Goal: Information Seeking & Learning: Learn about a topic

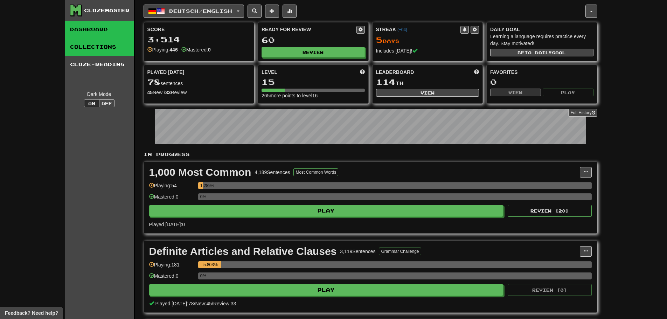
click at [101, 48] on link "Collections" at bounding box center [99, 46] width 69 height 17
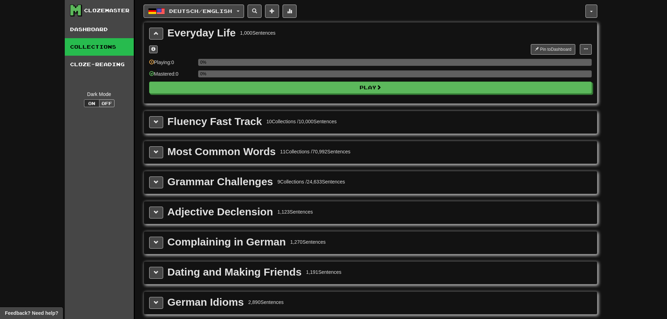
scroll to position [35, 0]
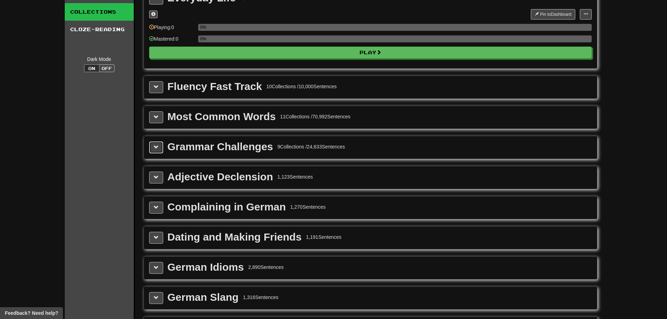
click at [153, 147] on button at bounding box center [156, 147] width 14 height 12
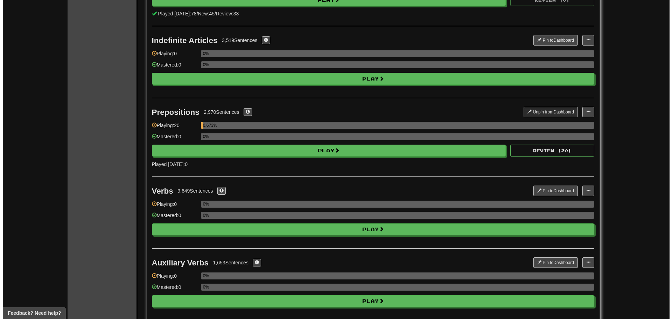
scroll to position [315, 0]
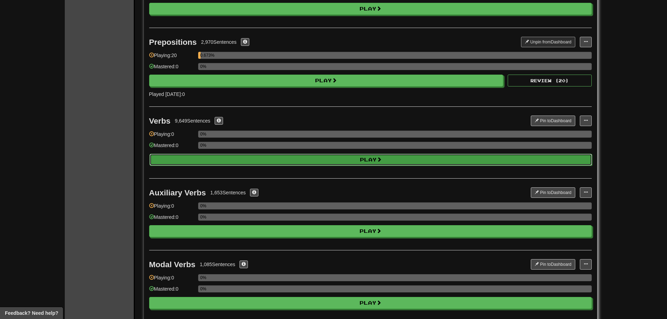
click at [238, 156] on button "Play" at bounding box center [370, 160] width 442 height 12
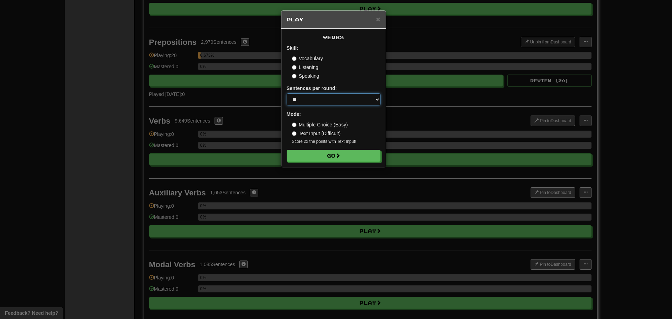
click at [319, 103] on select "* ** ** ** ** ** *** ********" at bounding box center [334, 99] width 94 height 12
select select "**"
click at [287, 93] on select "* ** ** ** ** ** *** ********" at bounding box center [334, 99] width 94 height 12
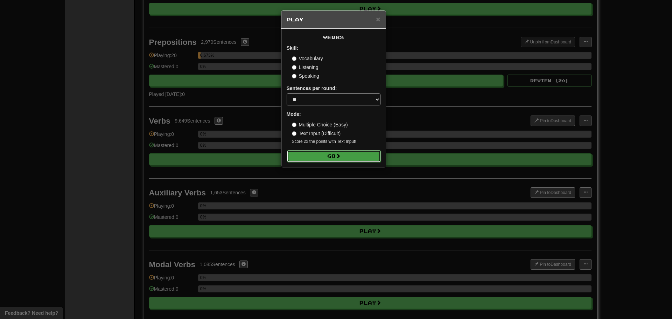
click at [323, 152] on button "Go" at bounding box center [334, 156] width 94 height 12
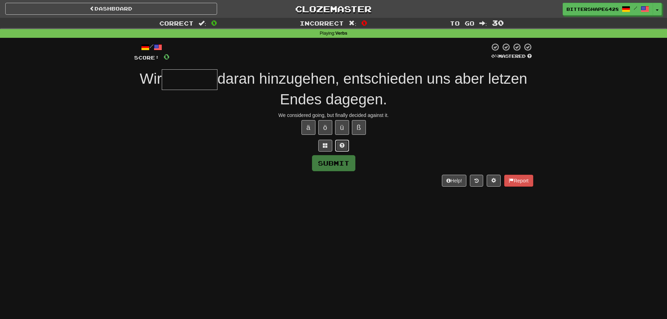
click at [344, 146] on span at bounding box center [341, 145] width 5 height 5
type input "*"
click at [102, 11] on link "Dashboard" at bounding box center [111, 9] width 212 height 12
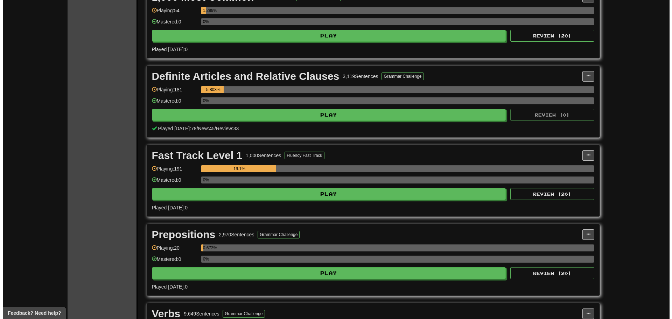
scroll to position [315, 0]
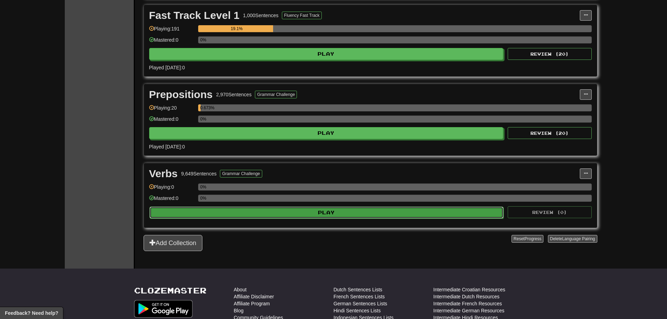
click at [248, 214] on button "Play" at bounding box center [326, 212] width 354 height 12
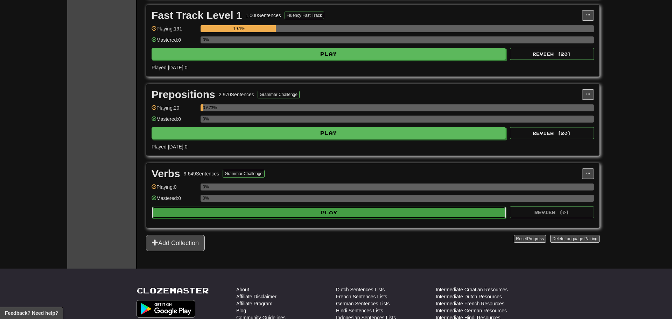
select select "**"
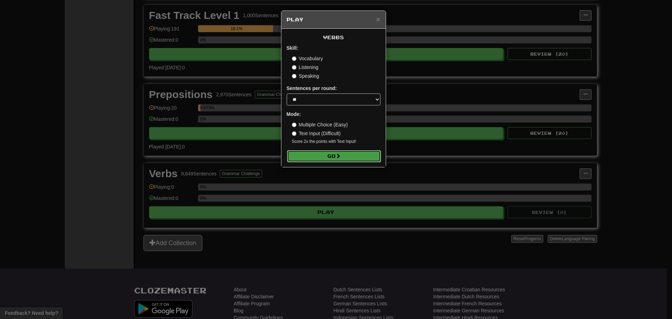
click at [325, 155] on button "Go" at bounding box center [334, 156] width 94 height 12
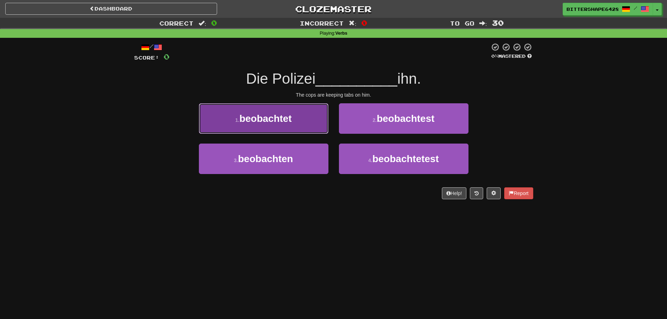
click at [293, 113] on button "1 . beobachtet" at bounding box center [263, 118] width 129 height 30
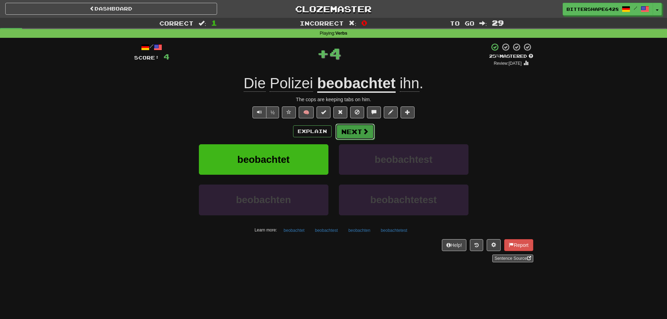
click at [357, 130] on button "Next" at bounding box center [354, 132] width 39 height 16
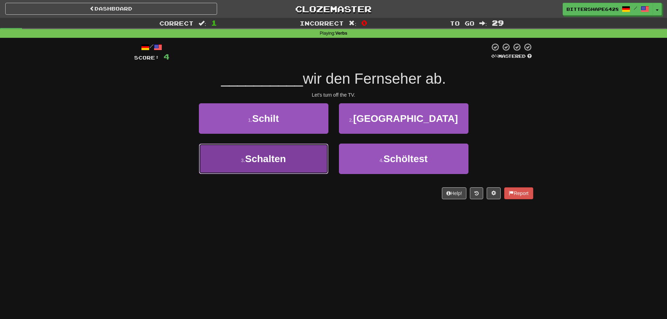
click at [310, 160] on button "3 . Schalten" at bounding box center [263, 158] width 129 height 30
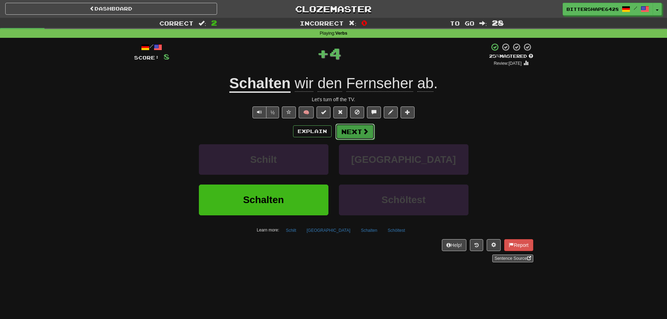
click at [362, 129] on span at bounding box center [365, 131] width 6 height 6
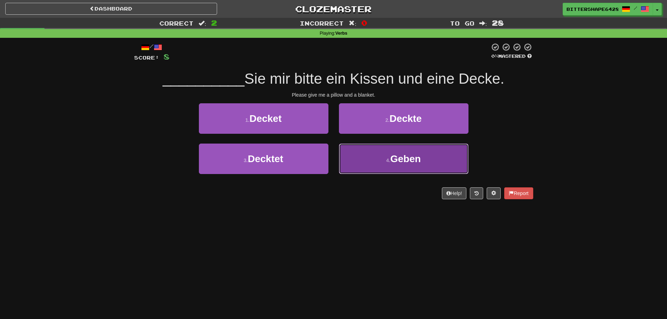
click at [400, 156] on span "Geben" at bounding box center [405, 158] width 30 height 11
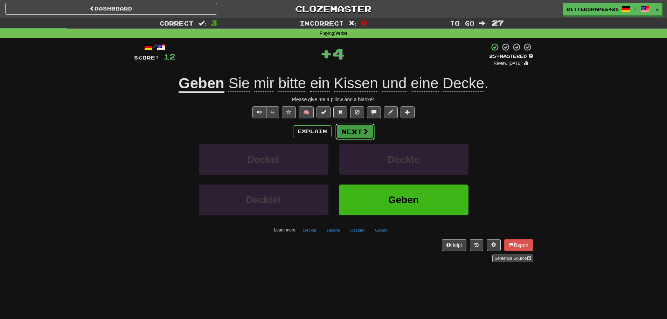
click at [360, 125] on button "Next" at bounding box center [354, 132] width 39 height 16
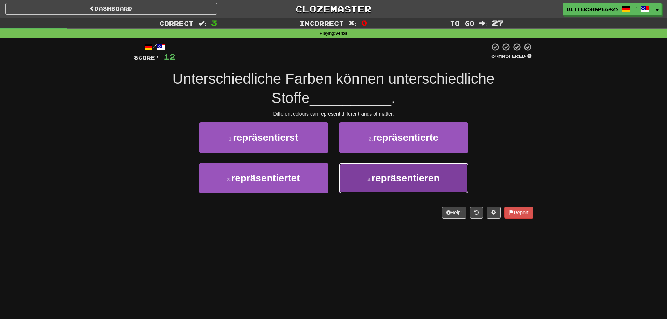
click at [382, 168] on button "4 . repräsentieren" at bounding box center [403, 178] width 129 height 30
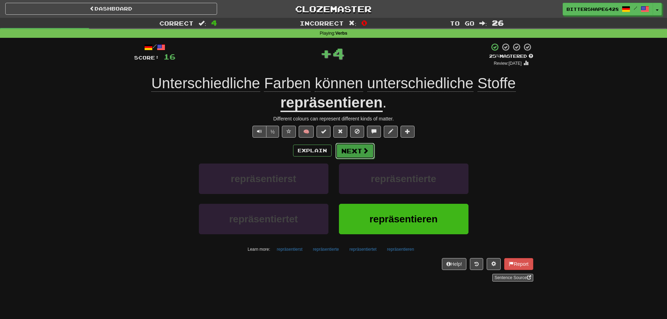
click at [364, 152] on span at bounding box center [365, 150] width 6 height 6
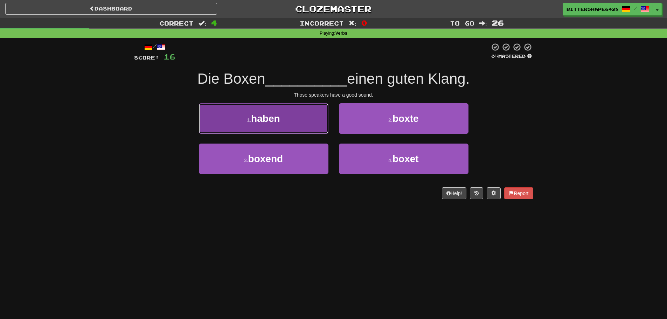
click at [304, 119] on button "1 . haben" at bounding box center [263, 118] width 129 height 30
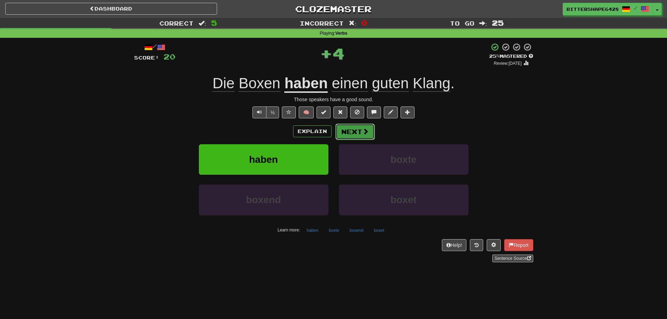
click at [355, 125] on button "Next" at bounding box center [354, 132] width 39 height 16
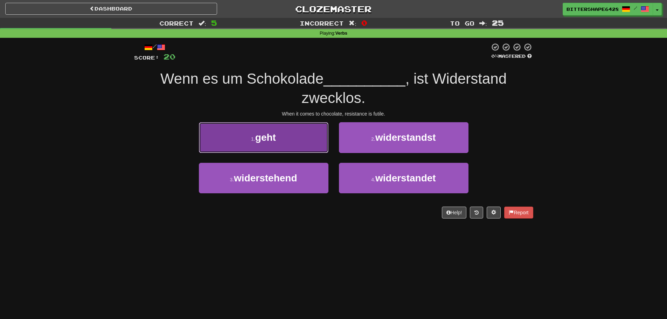
click at [265, 146] on button "1 . geht" at bounding box center [263, 137] width 129 height 30
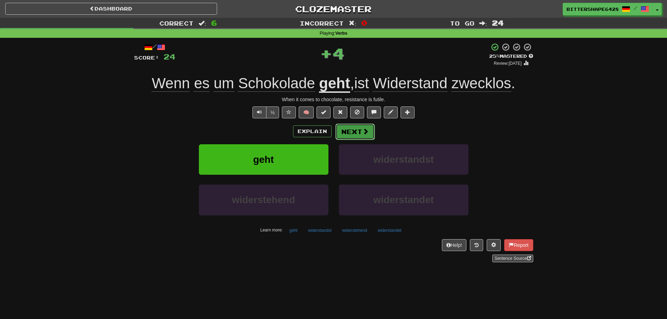
click at [366, 131] on span at bounding box center [365, 131] width 6 height 6
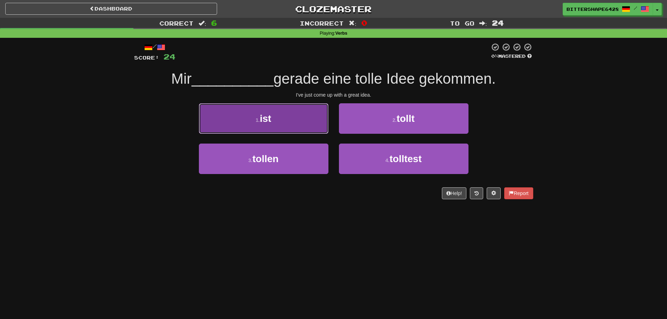
click at [285, 125] on button "1 . ist" at bounding box center [263, 118] width 129 height 30
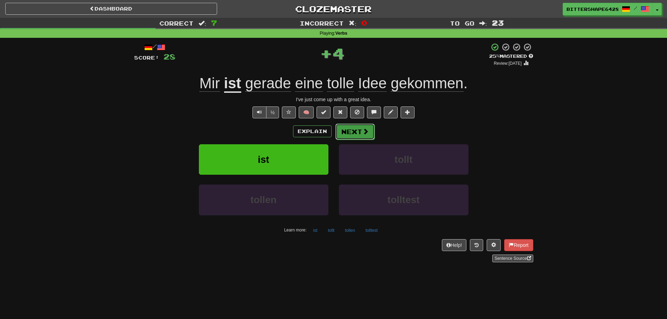
click at [364, 130] on span at bounding box center [365, 131] width 6 height 6
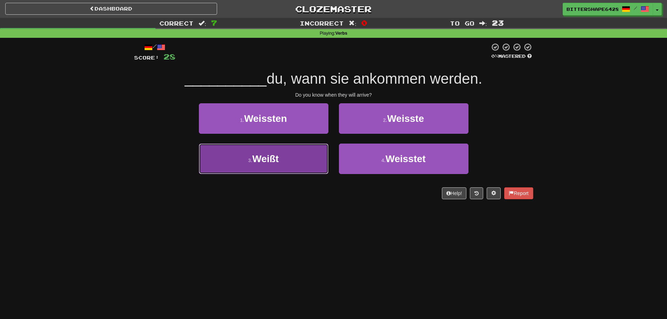
click at [315, 150] on button "3 . Weißt" at bounding box center [263, 158] width 129 height 30
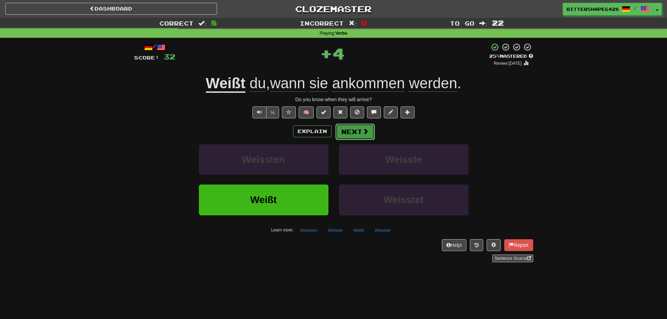
click at [360, 126] on button "Next" at bounding box center [354, 132] width 39 height 16
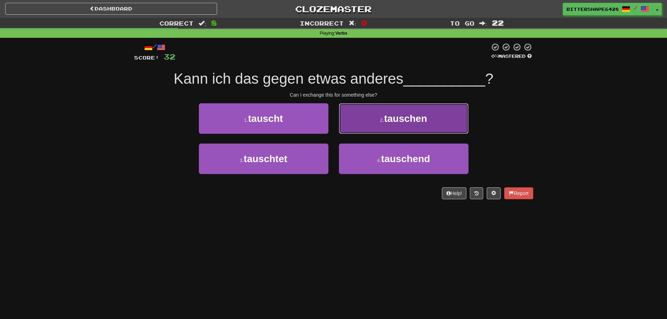
click at [406, 130] on button "2 . tauschen" at bounding box center [403, 118] width 129 height 30
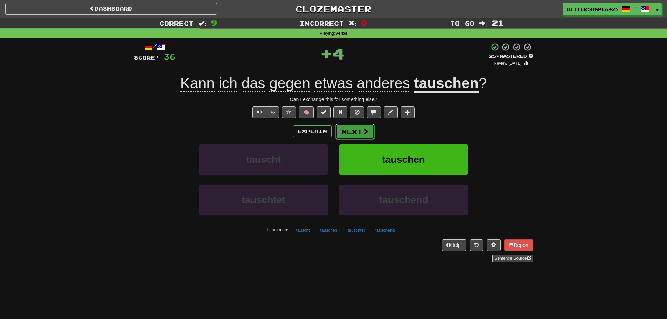
click at [355, 128] on button "Next" at bounding box center [354, 132] width 39 height 16
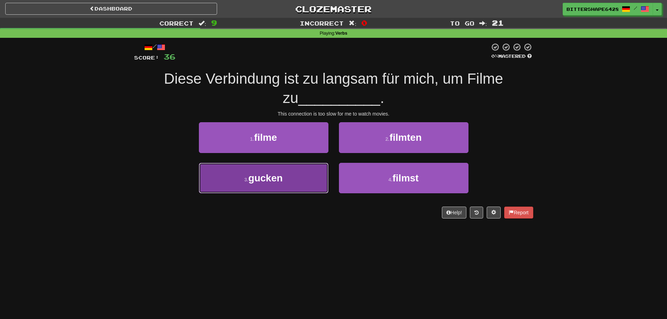
click at [303, 177] on button "3 . gucken" at bounding box center [263, 178] width 129 height 30
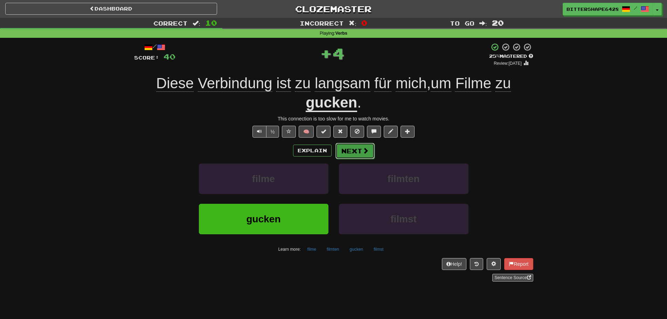
click at [351, 154] on button "Next" at bounding box center [354, 151] width 39 height 16
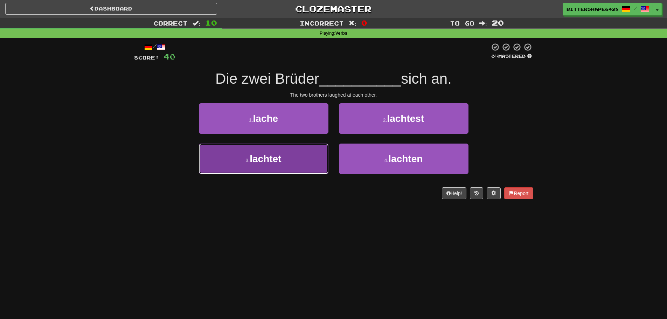
click at [311, 157] on button "3 . lachtet" at bounding box center [263, 158] width 129 height 30
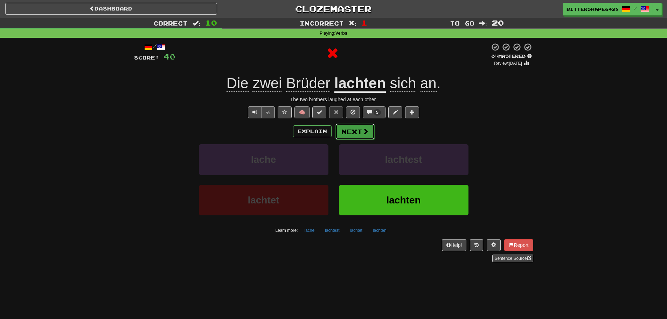
click at [361, 135] on button "Next" at bounding box center [354, 132] width 39 height 16
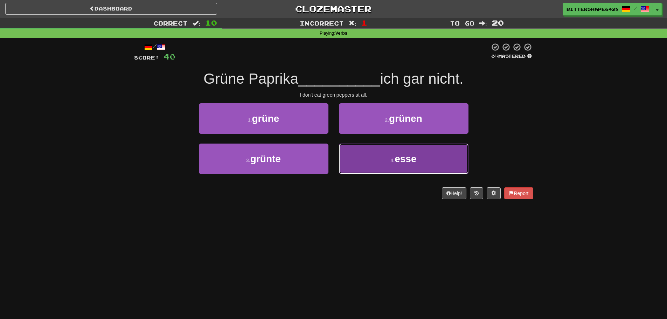
click at [377, 154] on button "4 . esse" at bounding box center [403, 158] width 129 height 30
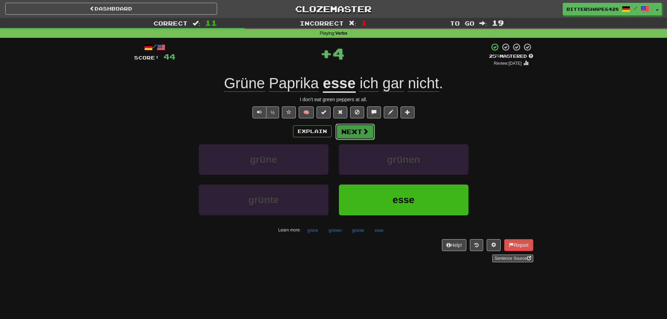
click at [358, 132] on button "Next" at bounding box center [354, 132] width 39 height 16
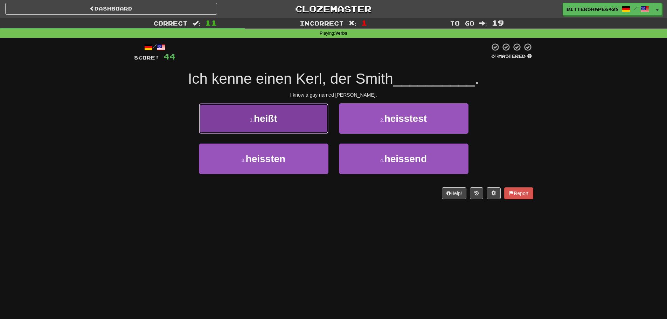
click at [310, 131] on button "1 . heißt" at bounding box center [263, 118] width 129 height 30
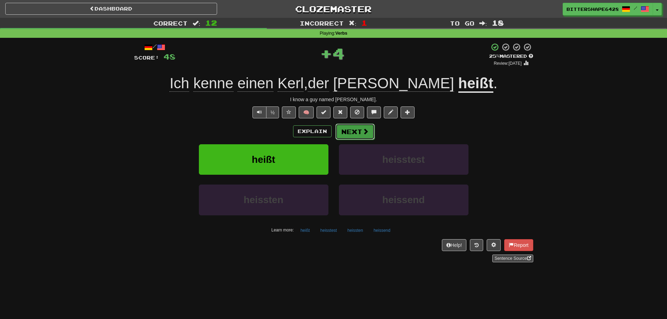
click at [357, 132] on button "Next" at bounding box center [354, 132] width 39 height 16
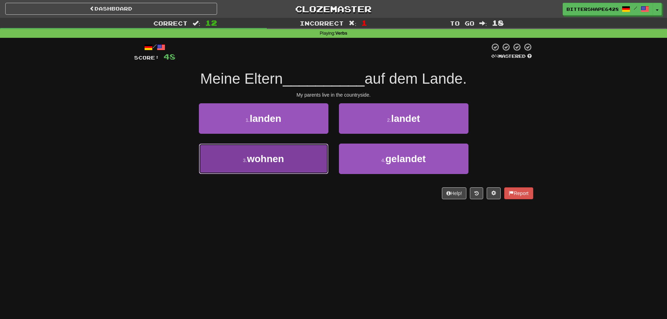
click at [303, 154] on button "3 . wohnen" at bounding box center [263, 158] width 129 height 30
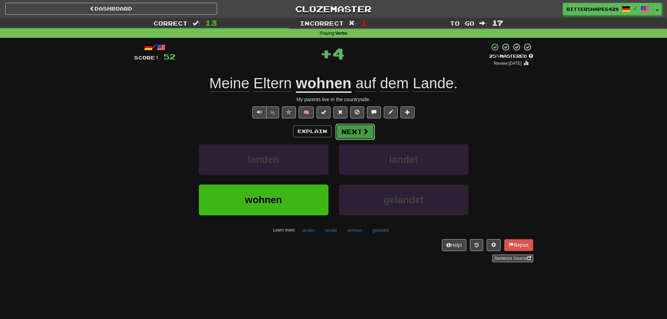
click at [356, 129] on button "Next" at bounding box center [354, 132] width 39 height 16
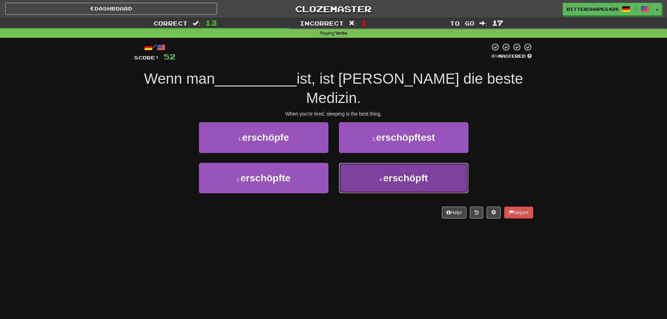
click at [383, 177] on small "4 ." at bounding box center [381, 180] width 4 height 6
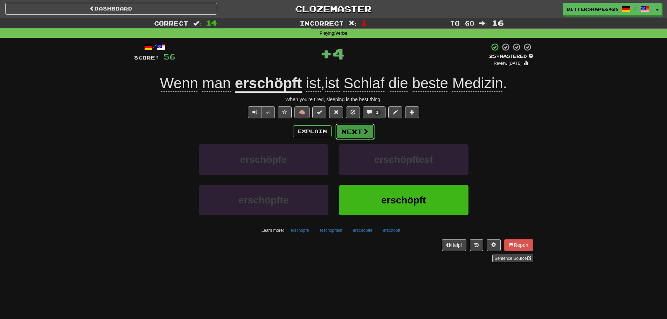
click at [362, 130] on span at bounding box center [365, 131] width 6 height 6
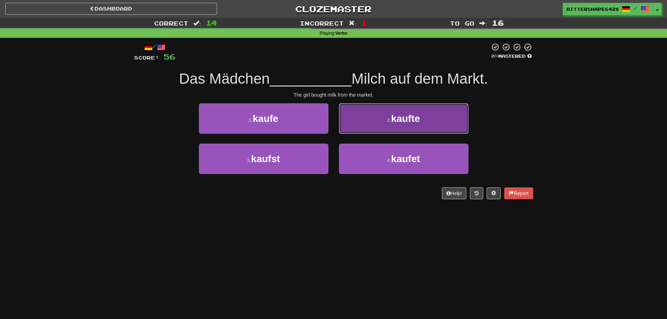
click at [419, 130] on button "2 . kaufte" at bounding box center [403, 118] width 129 height 30
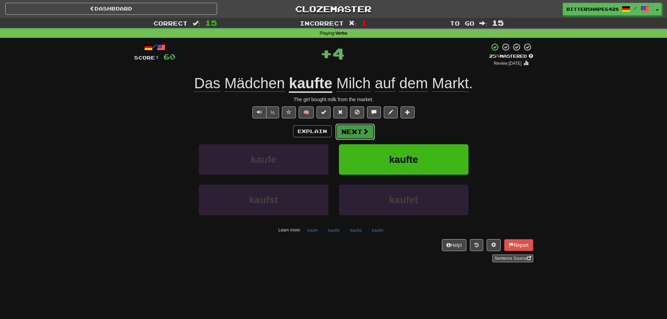
click at [360, 132] on button "Next" at bounding box center [354, 132] width 39 height 16
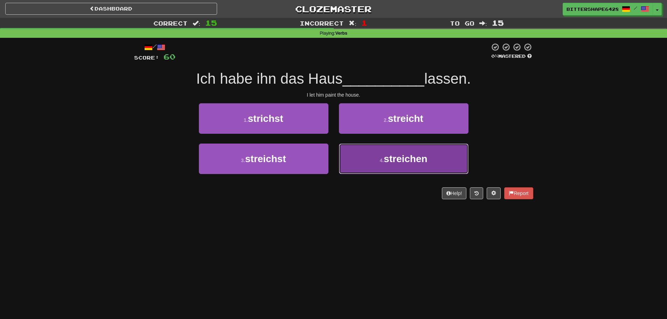
click at [394, 163] on span "streichen" at bounding box center [406, 158] width 44 height 11
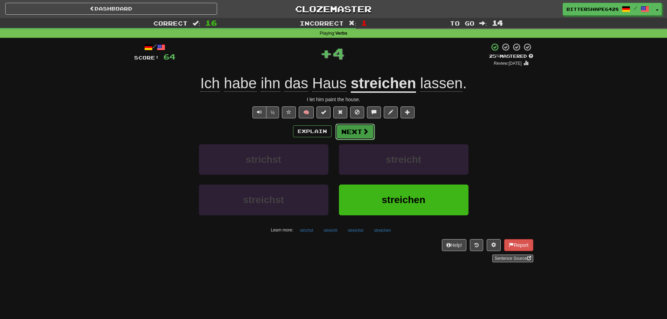
click at [352, 131] on button "Next" at bounding box center [354, 132] width 39 height 16
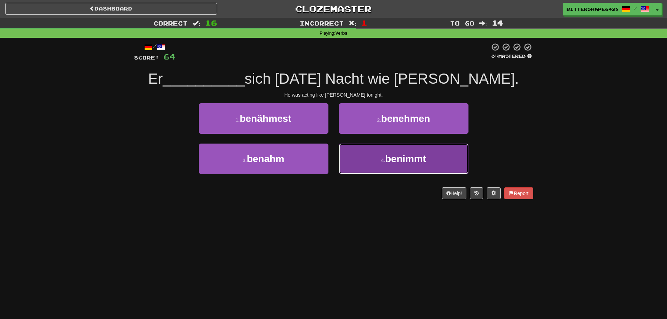
click at [392, 160] on span "benimmt" at bounding box center [405, 158] width 41 height 11
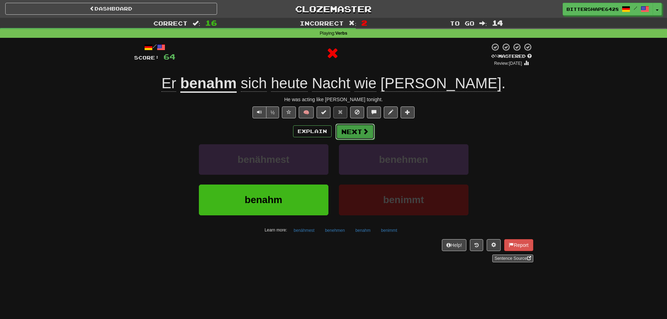
click at [350, 137] on button "Next" at bounding box center [354, 132] width 39 height 16
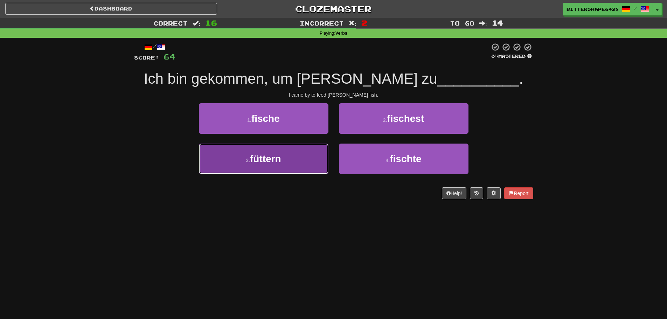
click at [307, 156] on button "3 . füttern" at bounding box center [263, 158] width 129 height 30
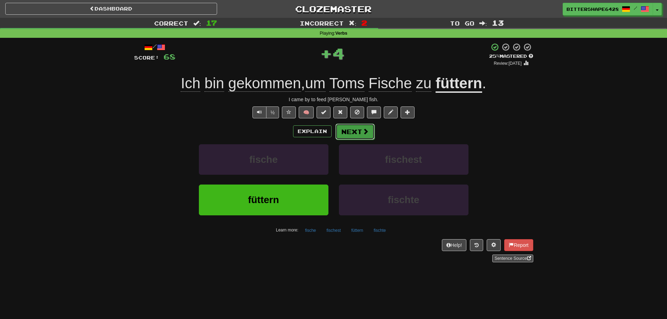
click at [345, 129] on button "Next" at bounding box center [354, 132] width 39 height 16
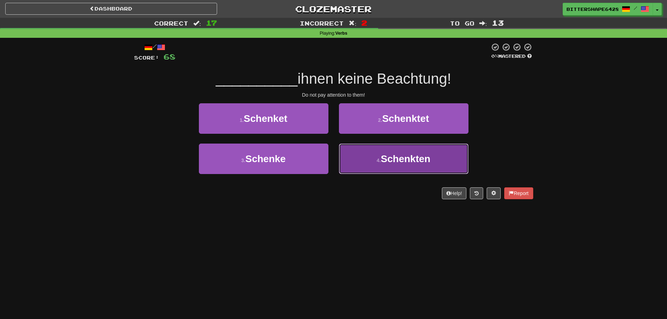
click at [428, 161] on span "Schenkten" at bounding box center [406, 158] width 50 height 11
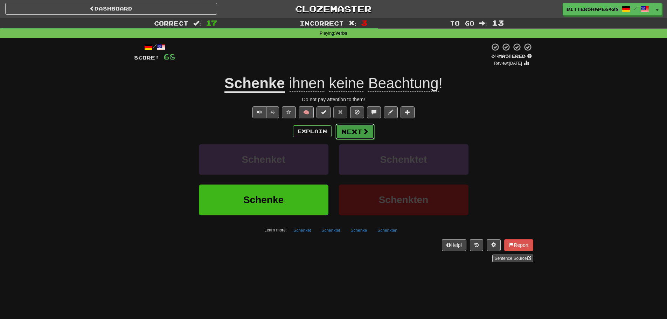
click at [364, 131] on span at bounding box center [365, 131] width 6 height 6
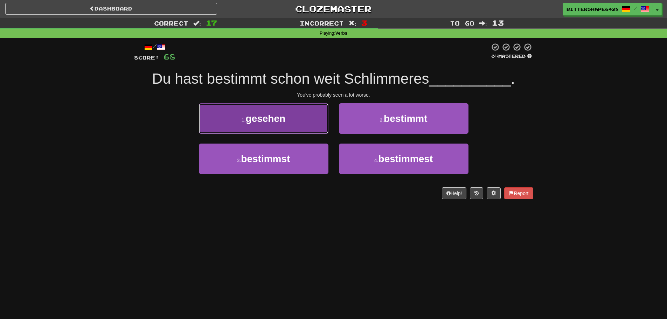
click at [313, 123] on button "1 . gesehen" at bounding box center [263, 118] width 129 height 30
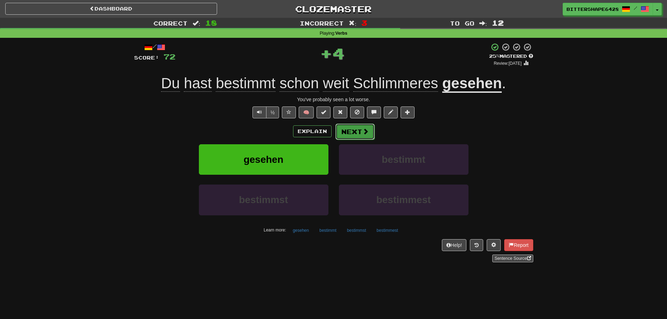
click at [356, 127] on button "Next" at bounding box center [354, 132] width 39 height 16
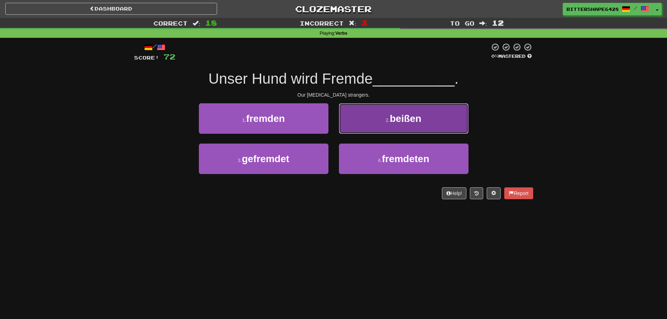
click at [401, 125] on button "2 . beißen" at bounding box center [403, 118] width 129 height 30
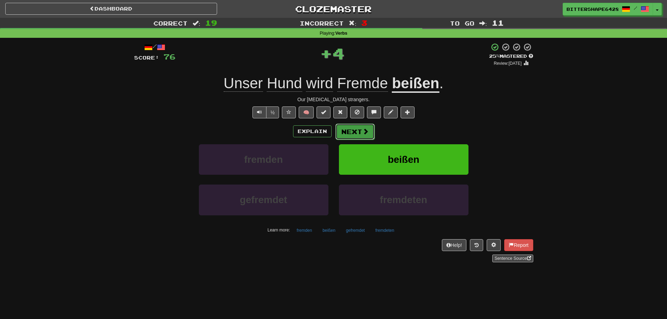
click at [352, 128] on button "Next" at bounding box center [354, 132] width 39 height 16
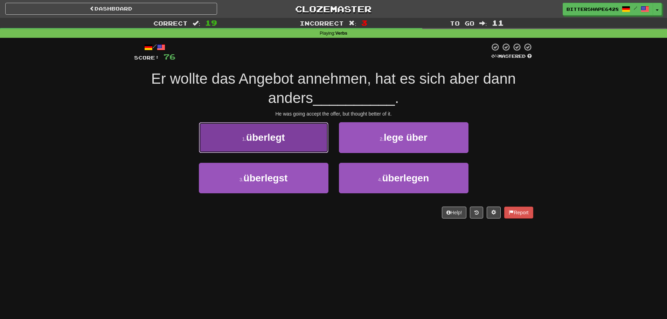
click at [319, 143] on button "1 . überlegt" at bounding box center [263, 137] width 129 height 30
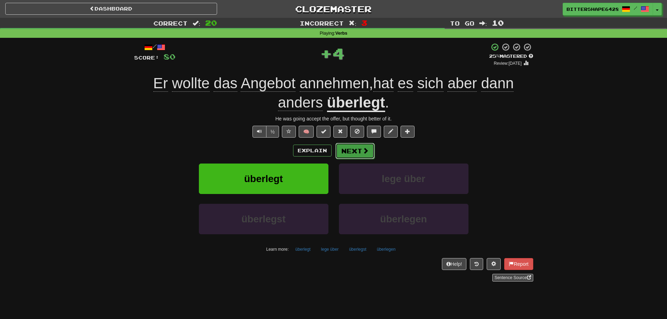
click at [355, 151] on button "Next" at bounding box center [354, 151] width 39 height 16
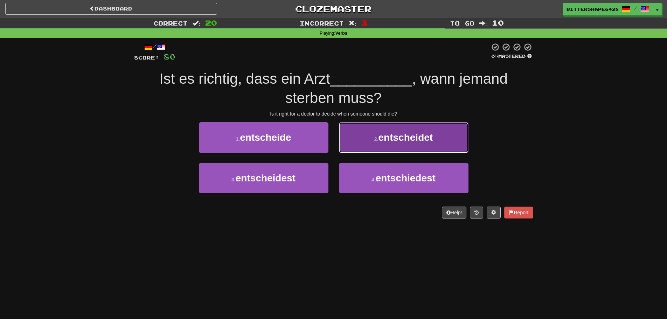
click at [381, 148] on button "2 . entscheidet" at bounding box center [403, 137] width 129 height 30
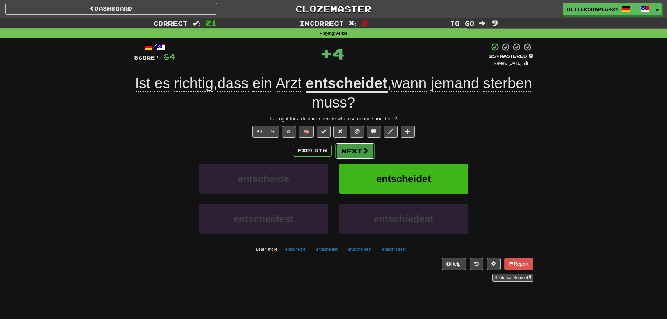
click at [357, 153] on button "Next" at bounding box center [354, 151] width 39 height 16
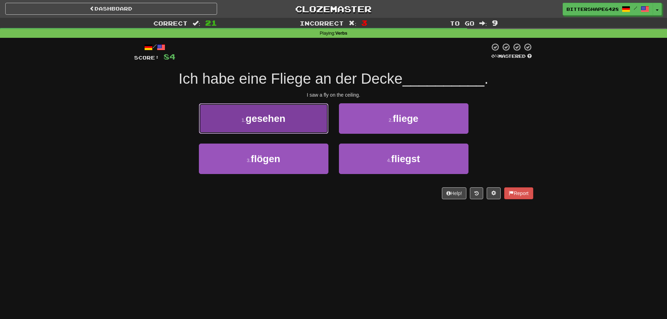
click at [308, 126] on button "1 . gesehen" at bounding box center [263, 118] width 129 height 30
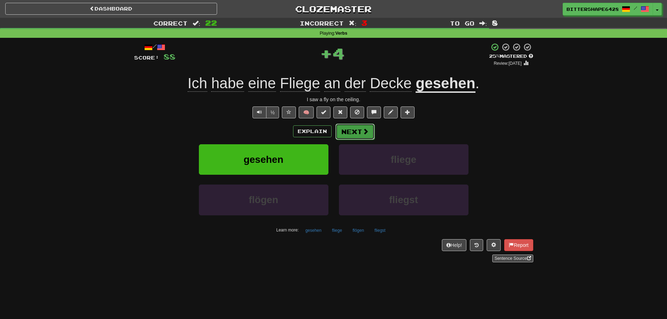
click at [362, 129] on span at bounding box center [365, 131] width 6 height 6
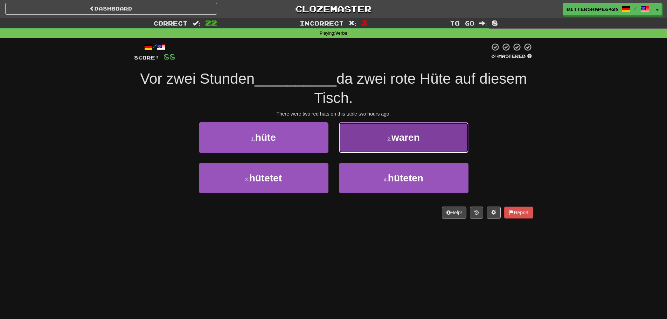
click at [376, 138] on button "2 . waren" at bounding box center [403, 137] width 129 height 30
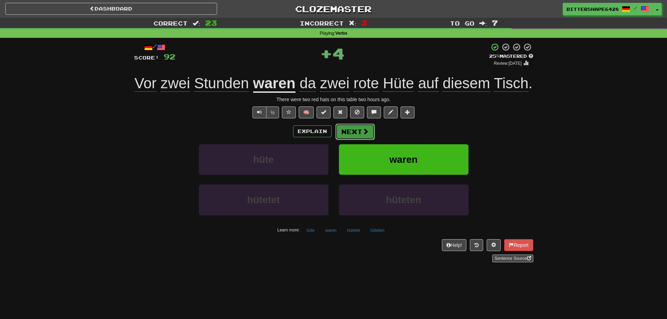
click at [352, 130] on button "Next" at bounding box center [354, 132] width 39 height 16
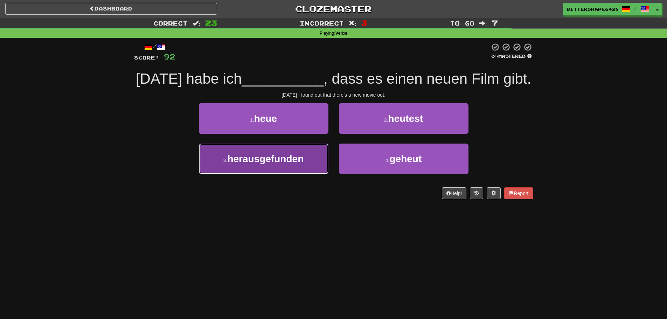
click at [298, 150] on button "3 . herausgefunden" at bounding box center [263, 158] width 129 height 30
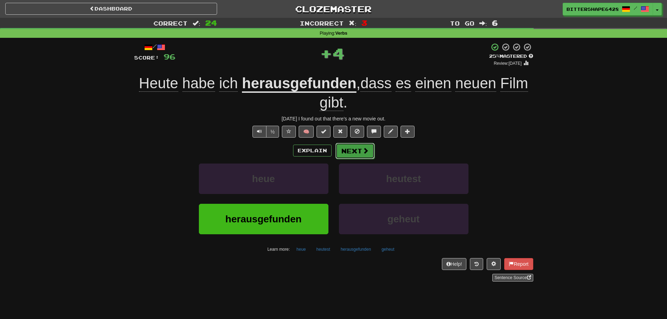
click at [358, 154] on button "Next" at bounding box center [354, 151] width 39 height 16
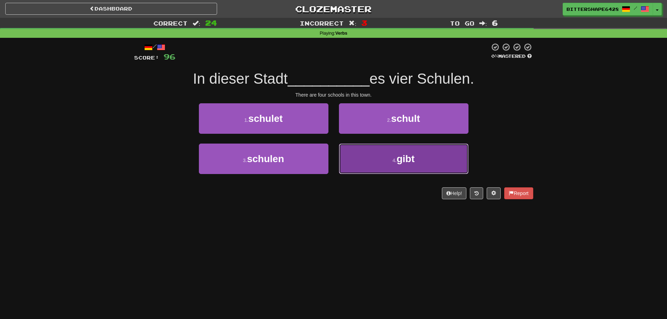
click at [395, 154] on button "4 . gibt" at bounding box center [403, 158] width 129 height 30
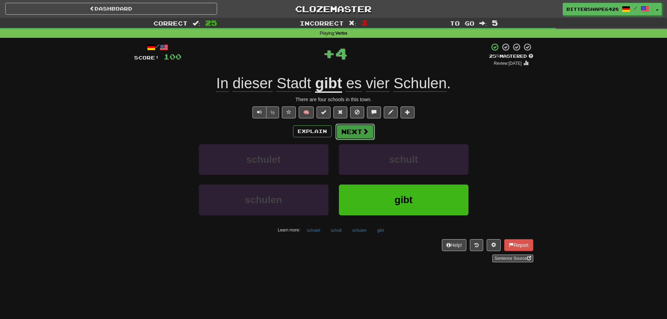
click at [354, 136] on button "Next" at bounding box center [354, 132] width 39 height 16
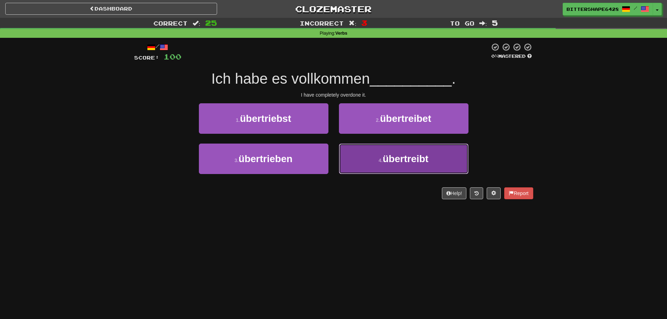
click at [413, 161] on span "übertreibt" at bounding box center [405, 158] width 46 height 11
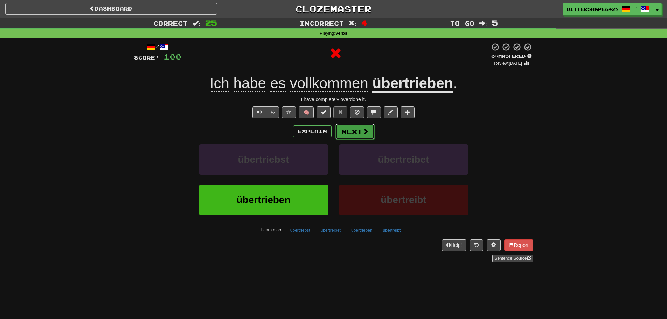
click at [354, 130] on button "Next" at bounding box center [354, 132] width 39 height 16
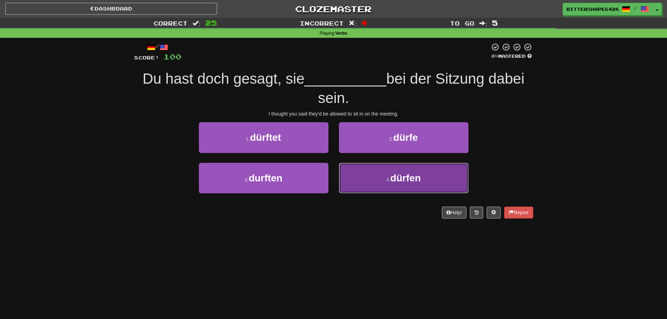
click at [402, 173] on span "dürfen" at bounding box center [405, 178] width 30 height 11
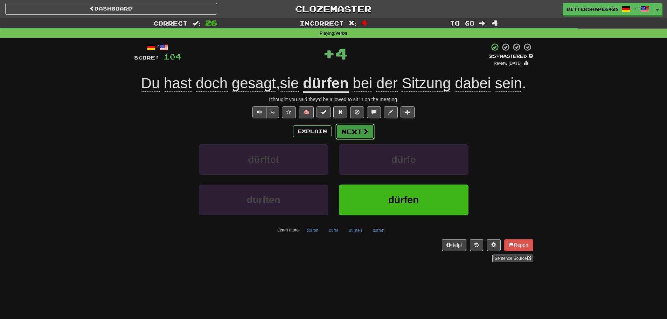
click at [364, 133] on span at bounding box center [365, 131] width 6 height 6
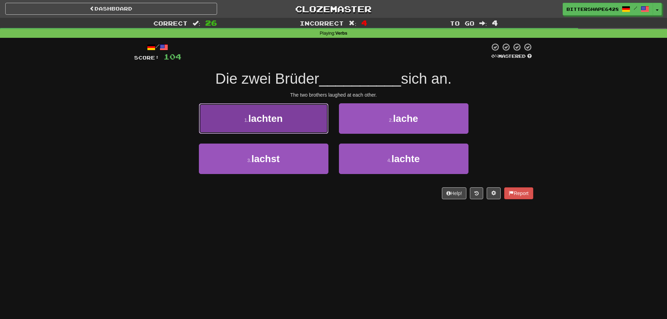
click at [325, 132] on button "1 . lachten" at bounding box center [263, 118] width 129 height 30
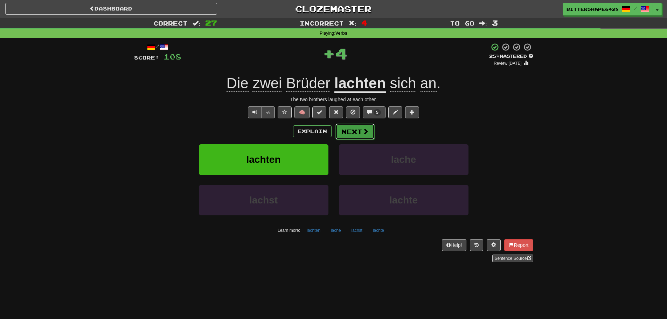
click at [362, 133] on span at bounding box center [365, 131] width 6 height 6
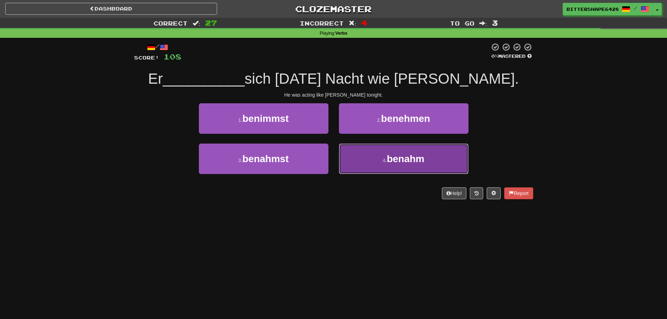
click at [392, 159] on span "benahm" at bounding box center [405, 158] width 37 height 11
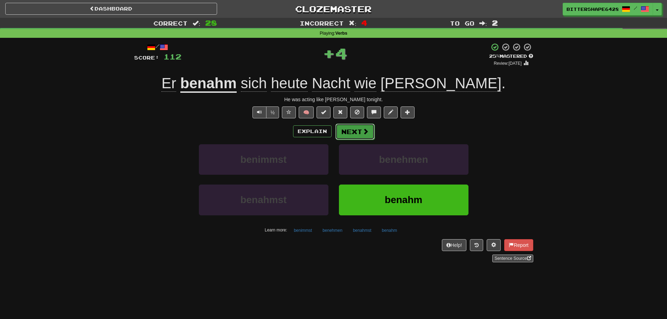
click at [358, 132] on button "Next" at bounding box center [354, 132] width 39 height 16
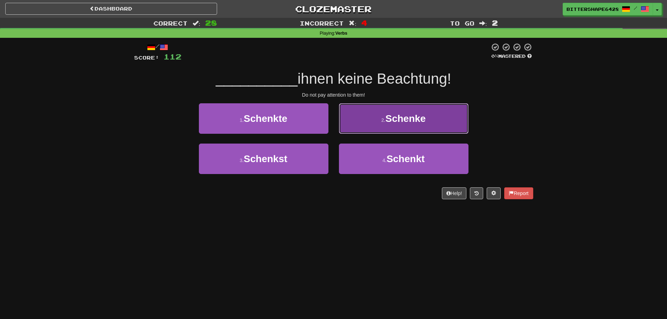
click at [395, 130] on button "2 . Schenke" at bounding box center [403, 118] width 129 height 30
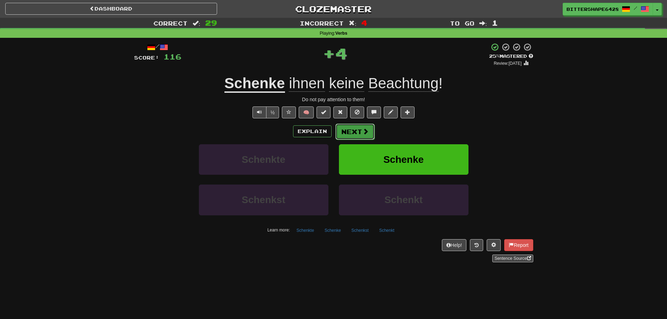
click at [356, 132] on button "Next" at bounding box center [354, 132] width 39 height 16
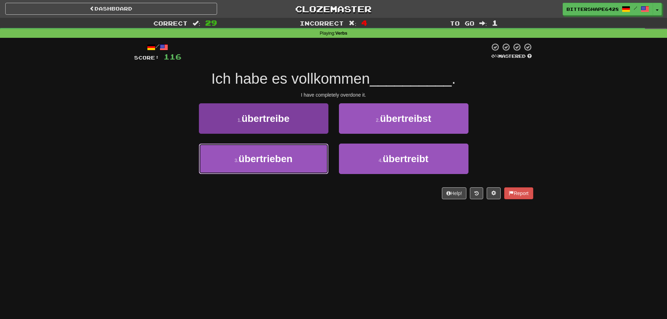
click at [309, 154] on button "3 . übertrieben" at bounding box center [263, 158] width 129 height 30
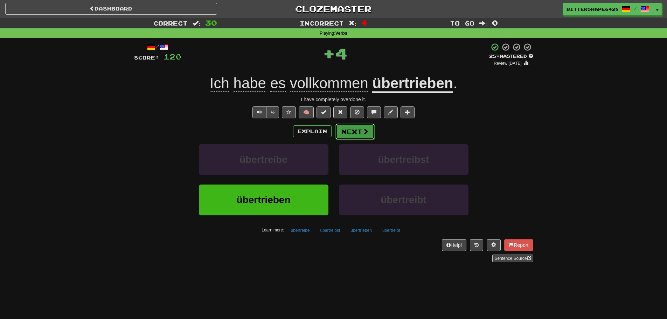
click at [365, 133] on span at bounding box center [365, 131] width 6 height 6
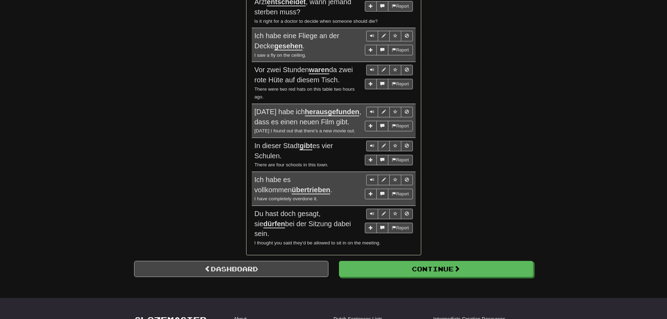
scroll to position [1391, 0]
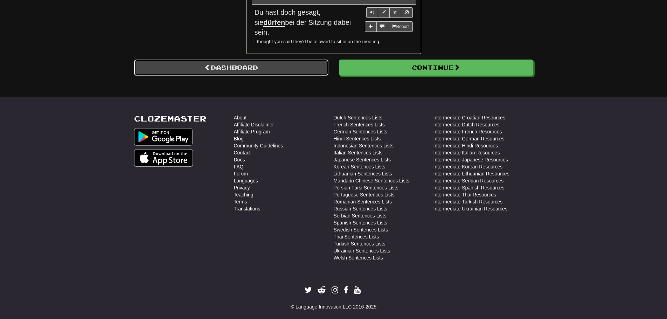
click at [251, 59] on link "Dashboard" at bounding box center [231, 67] width 194 height 16
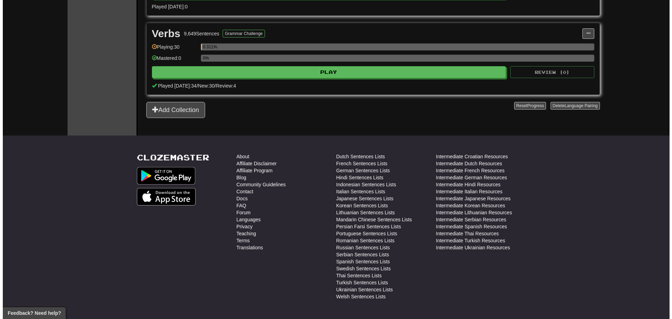
scroll to position [385, 0]
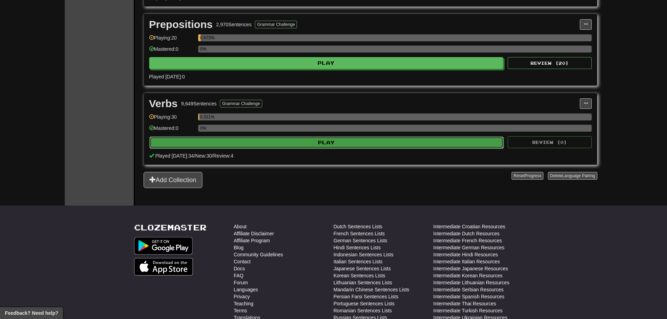
click at [290, 141] on button "Play" at bounding box center [326, 142] width 354 height 12
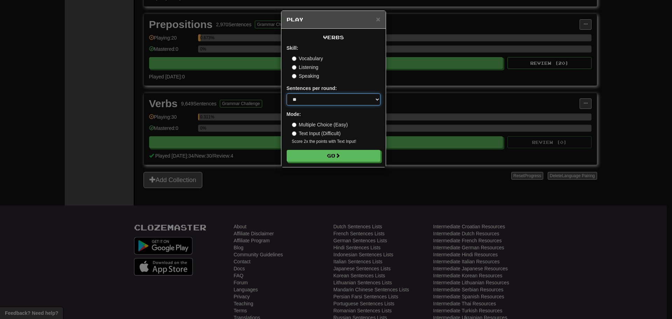
click at [329, 101] on select "* ** ** ** ** ** *** ********" at bounding box center [334, 99] width 94 height 12
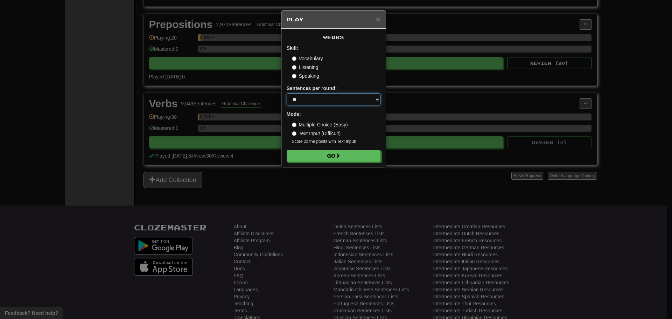
click at [329, 101] on select "* ** ** ** ** ** *** ********" at bounding box center [334, 99] width 94 height 12
select select "**"
click at [287, 93] on select "* ** ** ** ** ** *** ********" at bounding box center [334, 99] width 94 height 12
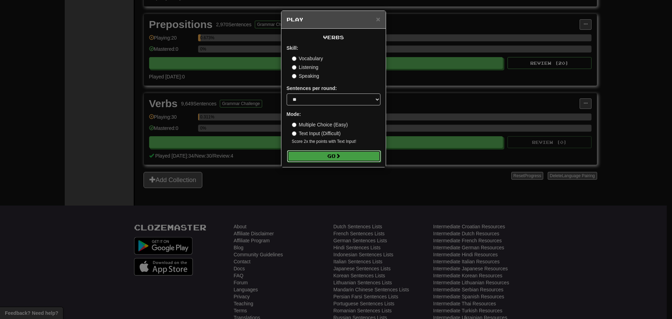
click at [329, 157] on button "Go" at bounding box center [334, 156] width 94 height 12
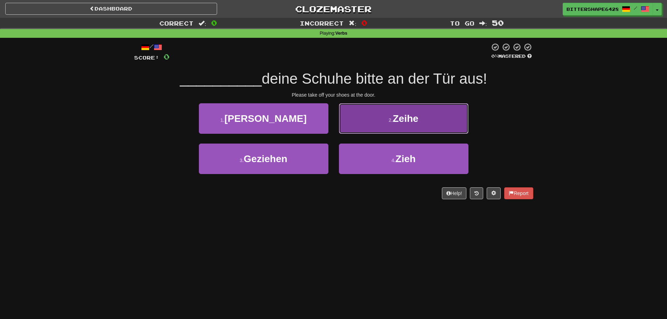
click at [410, 123] on span "Zeihe" at bounding box center [406, 118] width 26 height 11
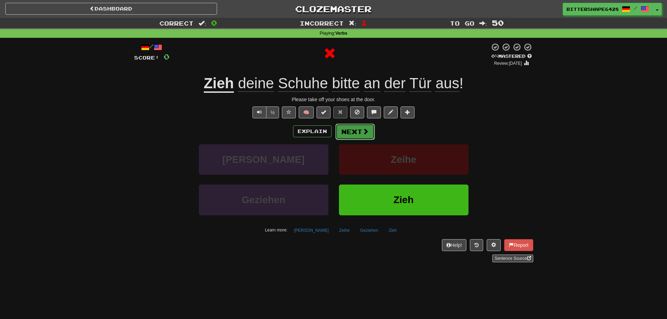
click at [355, 129] on button "Next" at bounding box center [354, 132] width 39 height 16
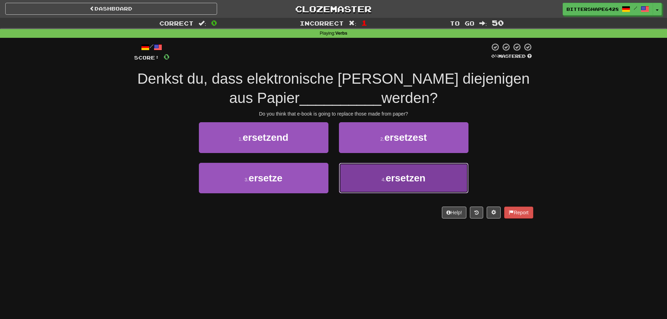
click at [403, 180] on span "ersetzen" at bounding box center [406, 178] width 40 height 11
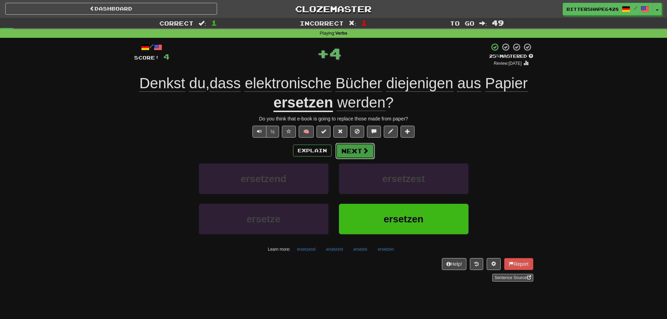
click at [349, 149] on button "Next" at bounding box center [354, 151] width 39 height 16
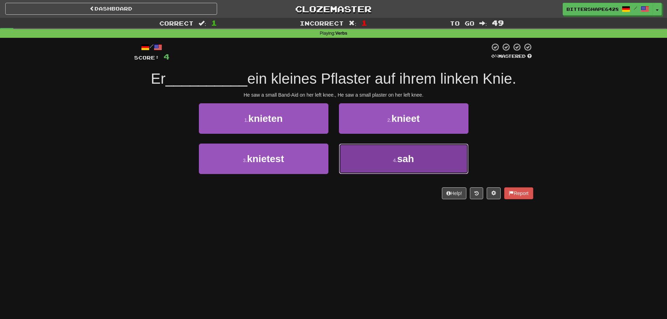
click at [410, 168] on button "4 . sah" at bounding box center [403, 158] width 129 height 30
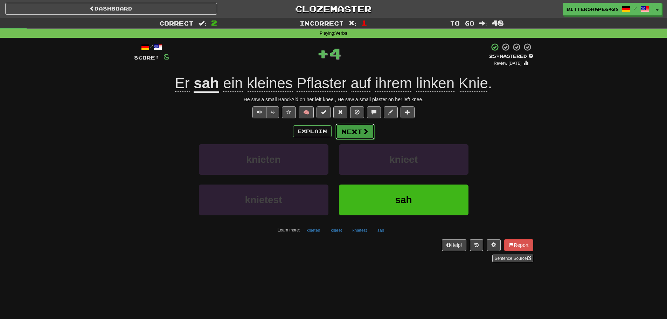
click at [355, 134] on button "Next" at bounding box center [354, 132] width 39 height 16
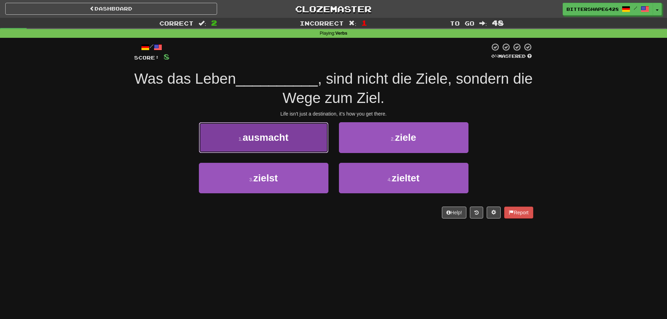
click at [325, 145] on button "1 . ausmacht" at bounding box center [263, 137] width 129 height 30
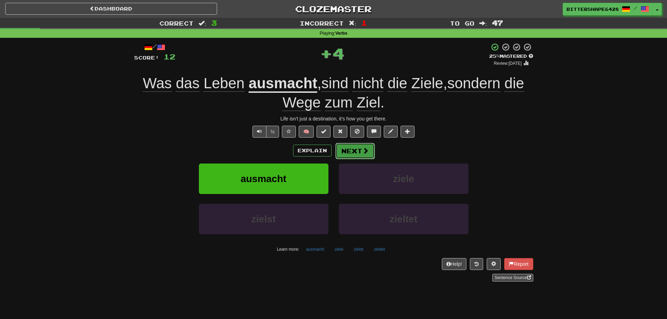
click at [354, 152] on button "Next" at bounding box center [354, 151] width 39 height 16
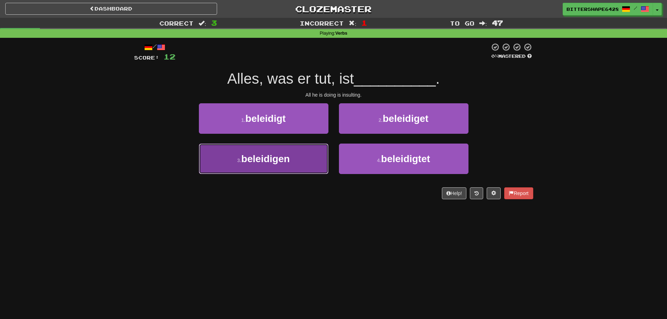
click at [286, 161] on span "beleidigen" at bounding box center [265, 158] width 48 height 11
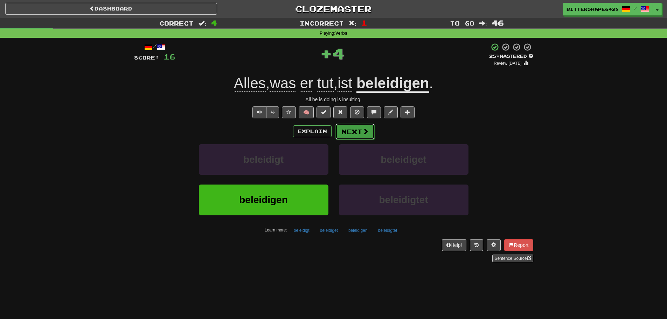
click at [360, 138] on button "Next" at bounding box center [354, 132] width 39 height 16
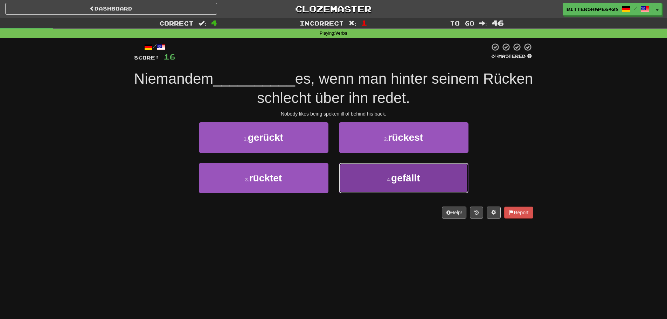
click at [380, 175] on button "4 . gefällt" at bounding box center [403, 178] width 129 height 30
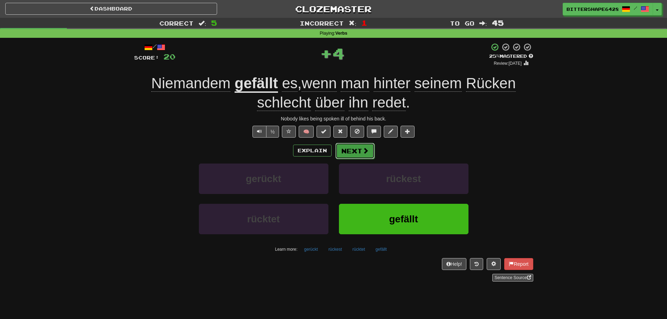
click at [350, 147] on button "Next" at bounding box center [354, 151] width 39 height 16
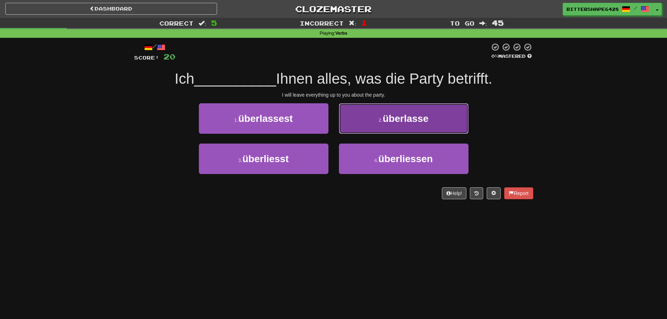
click at [403, 121] on span "überlasse" at bounding box center [405, 118] width 46 height 11
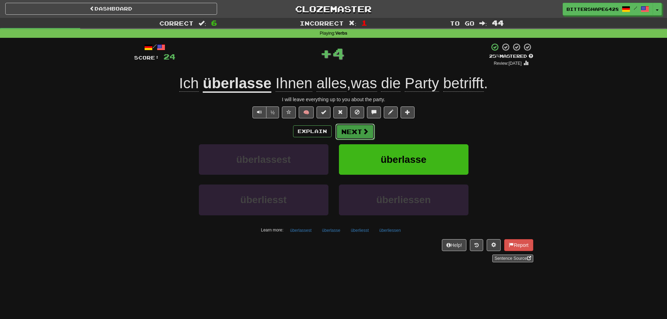
click at [352, 130] on button "Next" at bounding box center [354, 132] width 39 height 16
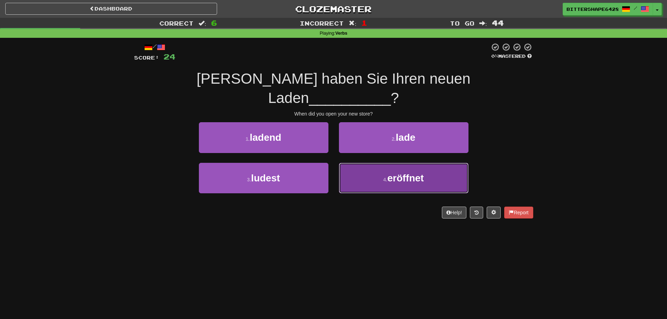
click at [383, 177] on small "4 ." at bounding box center [385, 180] width 4 height 6
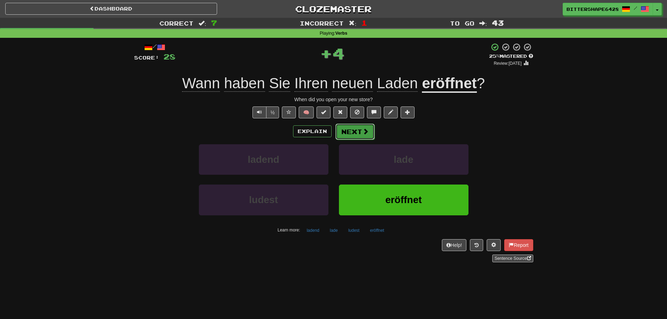
click at [356, 134] on button "Next" at bounding box center [354, 132] width 39 height 16
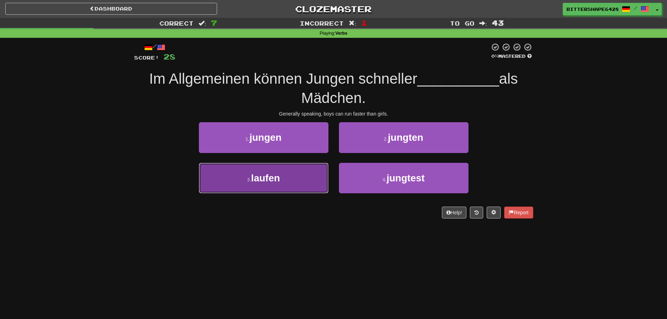
click at [315, 171] on button "3 . laufen" at bounding box center [263, 178] width 129 height 30
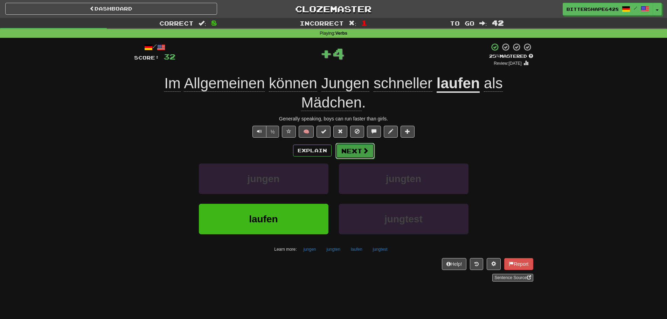
click at [354, 147] on button "Next" at bounding box center [354, 151] width 39 height 16
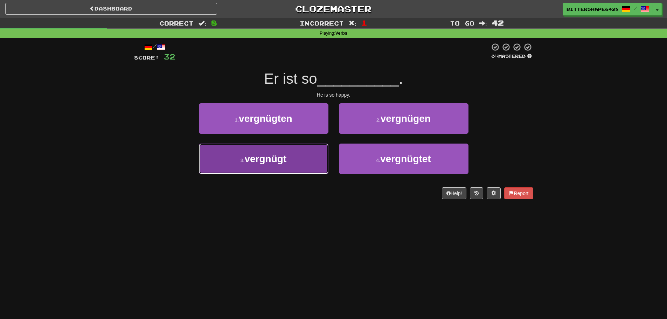
click at [315, 162] on button "3 . vergnügt" at bounding box center [263, 158] width 129 height 30
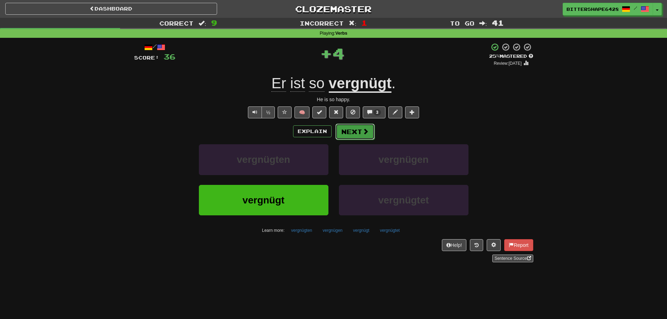
click at [352, 132] on button "Next" at bounding box center [354, 132] width 39 height 16
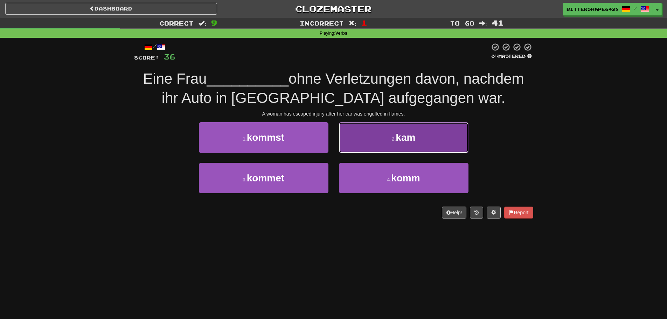
click at [389, 147] on button "2 . kam" at bounding box center [403, 137] width 129 height 30
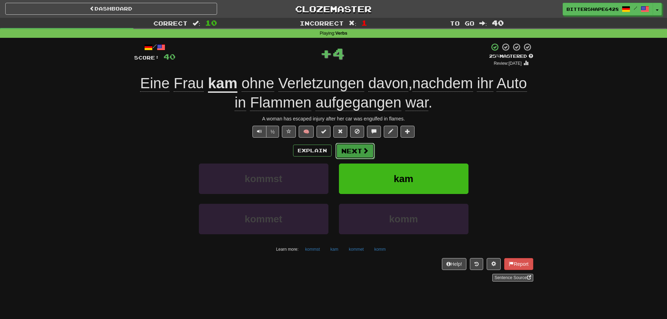
click at [351, 152] on button "Next" at bounding box center [354, 151] width 39 height 16
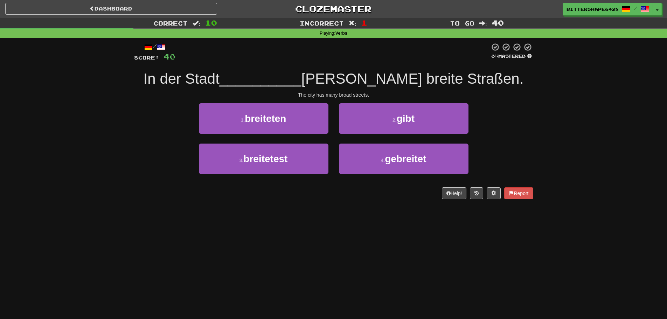
click at [384, 135] on div "2 . gibt" at bounding box center [403, 123] width 140 height 40
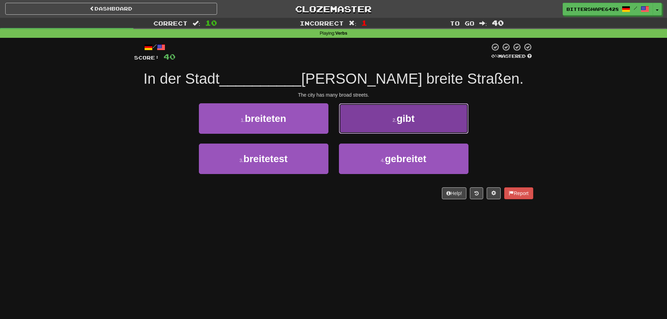
click at [385, 125] on button "2 . gibt" at bounding box center [403, 118] width 129 height 30
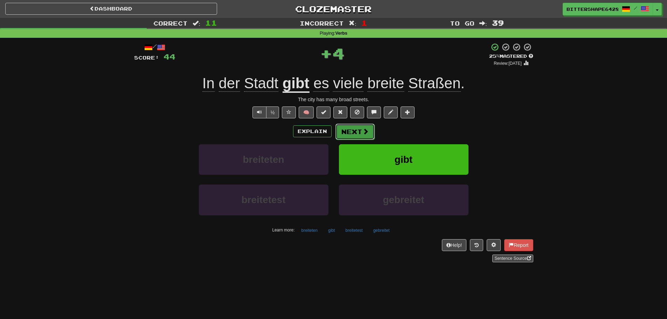
click at [358, 133] on button "Next" at bounding box center [354, 132] width 39 height 16
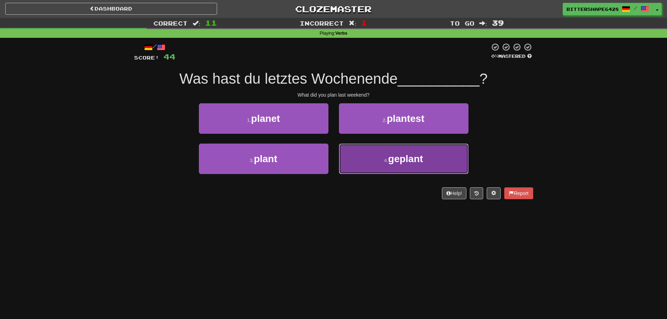
click at [399, 160] on span "geplant" at bounding box center [405, 158] width 35 height 11
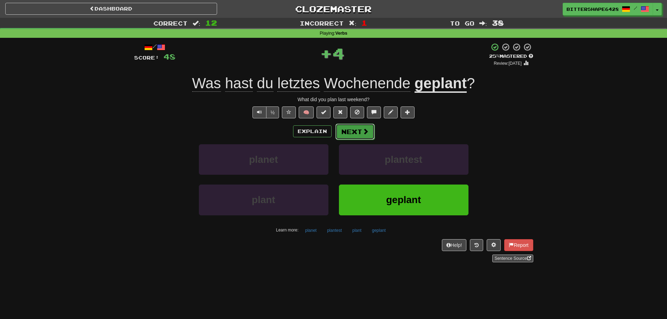
click at [353, 131] on button "Next" at bounding box center [354, 132] width 39 height 16
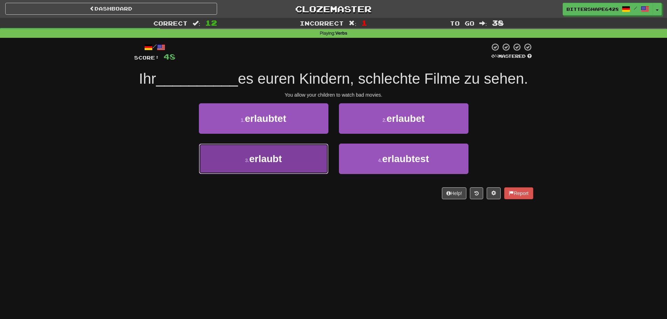
click at [301, 163] on button "3 . erlaubt" at bounding box center [263, 158] width 129 height 30
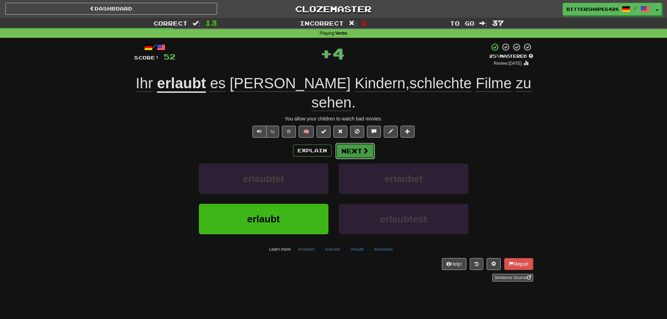
click at [346, 143] on button "Next" at bounding box center [354, 151] width 39 height 16
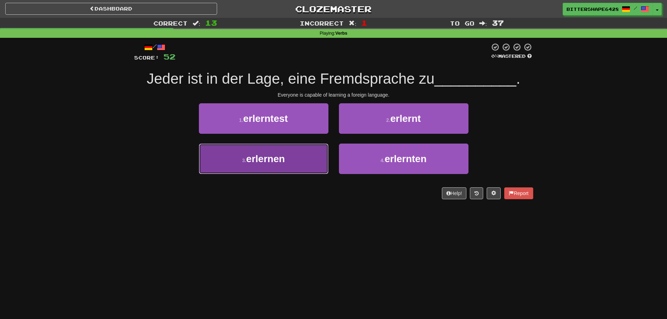
click at [303, 160] on button "3 . erlernen" at bounding box center [263, 158] width 129 height 30
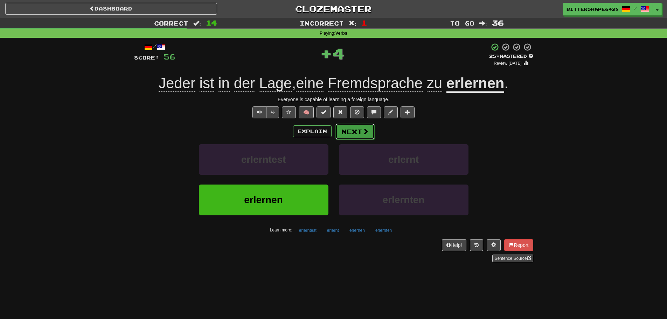
click at [349, 132] on button "Next" at bounding box center [354, 132] width 39 height 16
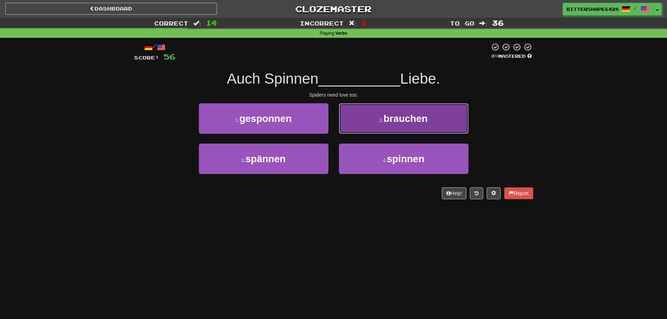
click at [393, 127] on button "2 . brauchen" at bounding box center [403, 118] width 129 height 30
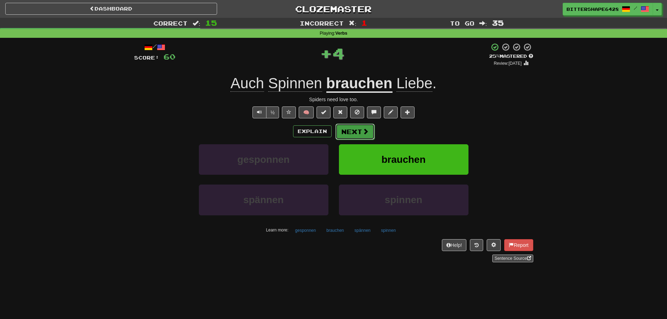
click at [346, 134] on button "Next" at bounding box center [354, 132] width 39 height 16
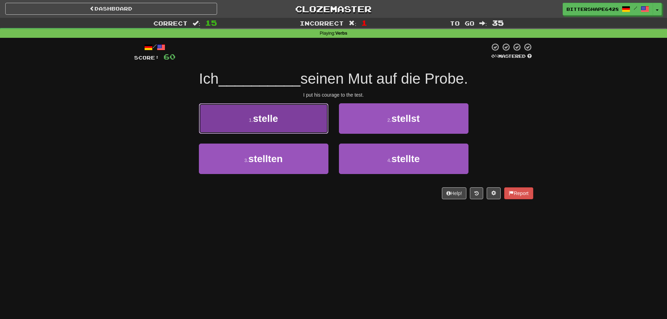
click at [308, 130] on button "1 . stelle" at bounding box center [263, 118] width 129 height 30
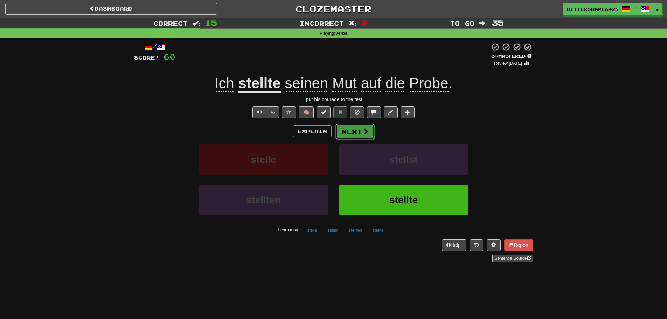
click at [351, 134] on button "Next" at bounding box center [354, 132] width 39 height 16
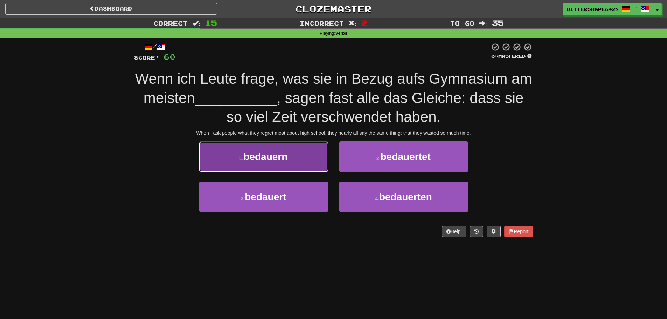
click at [312, 154] on button "1 . bedauern" at bounding box center [263, 156] width 129 height 30
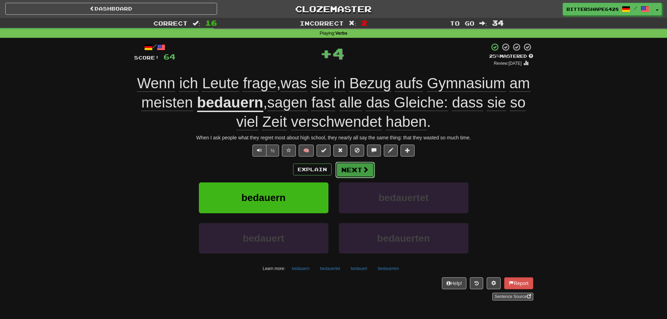
click at [358, 171] on button "Next" at bounding box center [354, 170] width 39 height 16
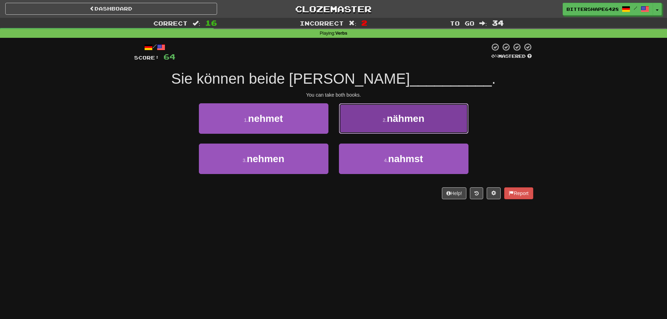
click at [393, 128] on button "2 . nähmen" at bounding box center [403, 118] width 129 height 30
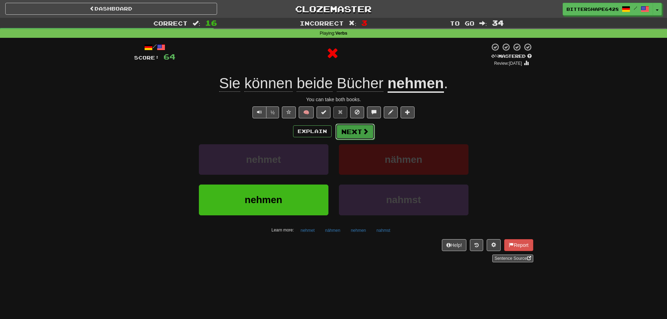
click at [359, 132] on button "Next" at bounding box center [354, 132] width 39 height 16
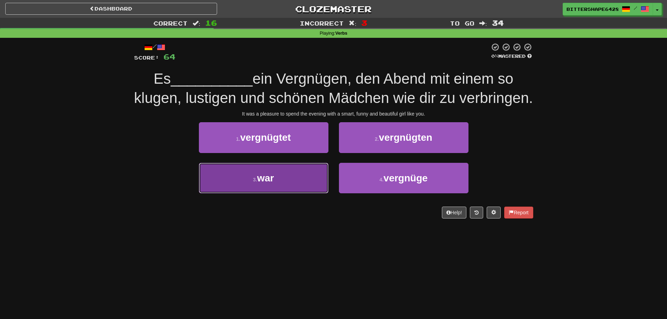
click at [288, 179] on button "3 . war" at bounding box center [263, 178] width 129 height 30
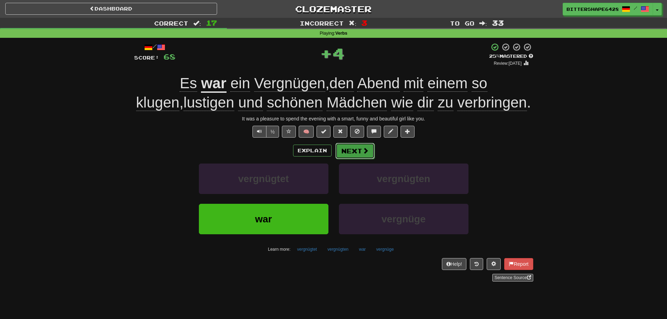
click at [351, 152] on button "Next" at bounding box center [354, 151] width 39 height 16
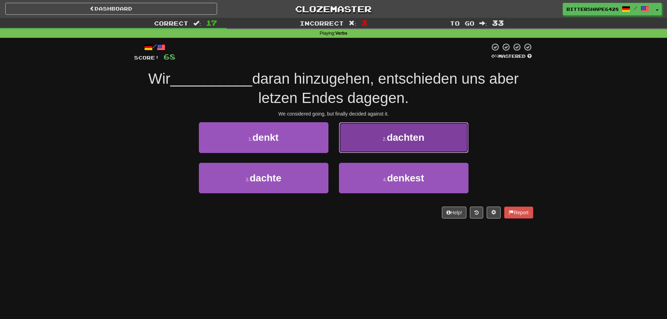
click at [371, 148] on button "2 . dachten" at bounding box center [403, 137] width 129 height 30
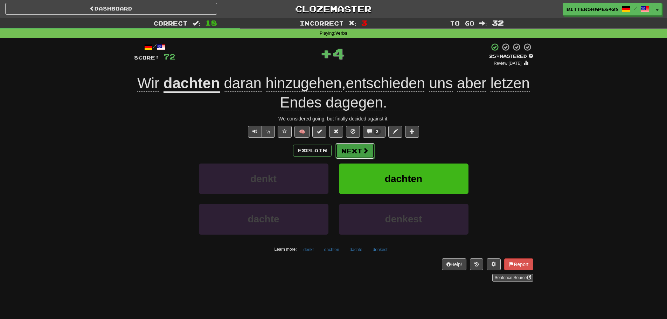
click at [361, 149] on button "Next" at bounding box center [354, 151] width 39 height 16
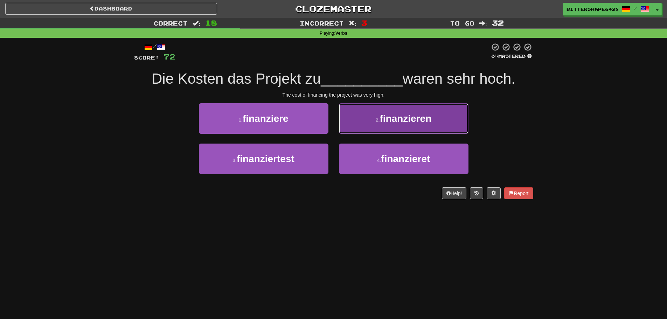
click at [396, 122] on span "finanzieren" at bounding box center [405, 118] width 52 height 11
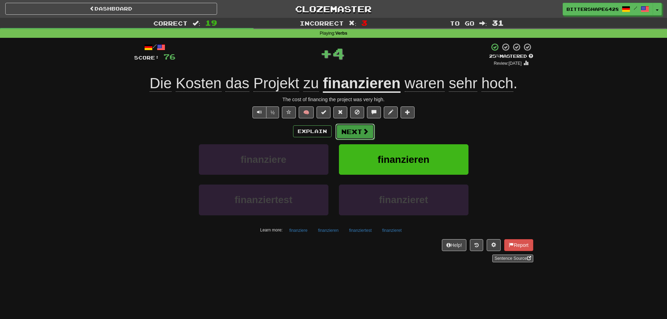
click at [356, 125] on button "Next" at bounding box center [354, 132] width 39 height 16
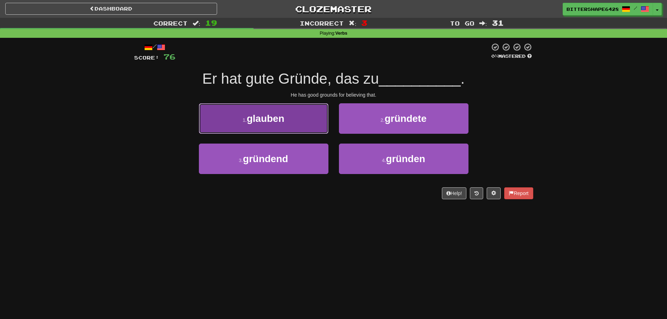
click at [312, 121] on button "1 . glauben" at bounding box center [263, 118] width 129 height 30
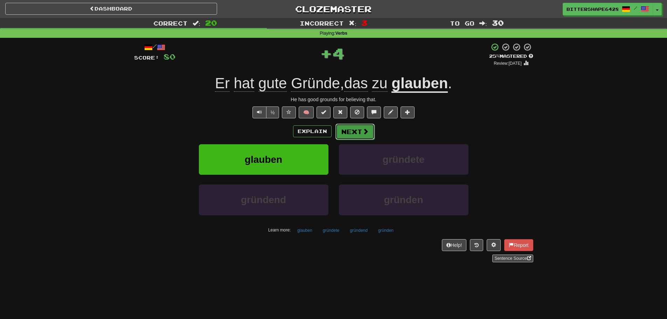
click at [353, 125] on button "Next" at bounding box center [354, 132] width 39 height 16
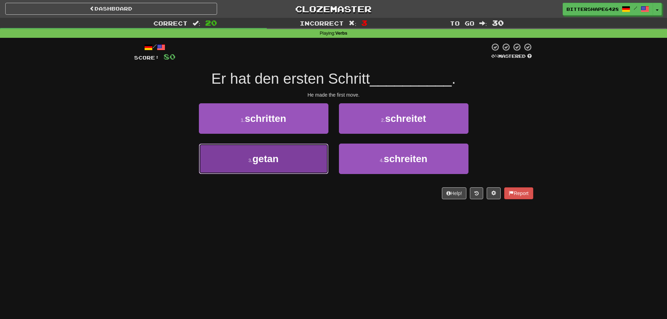
click at [311, 159] on button "3 . getan" at bounding box center [263, 158] width 129 height 30
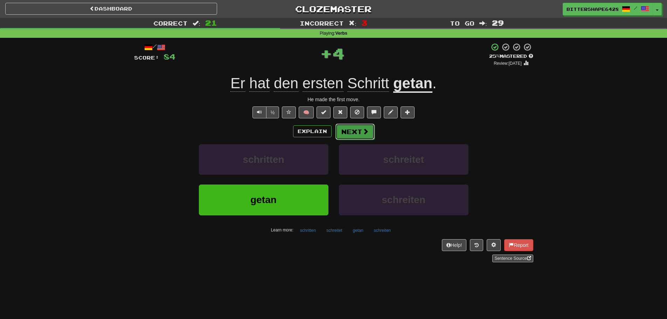
click at [359, 132] on button "Next" at bounding box center [354, 132] width 39 height 16
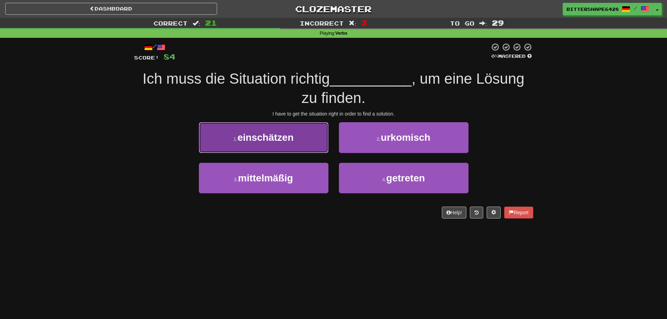
click at [293, 141] on span "einschätzen" at bounding box center [265, 137] width 56 height 11
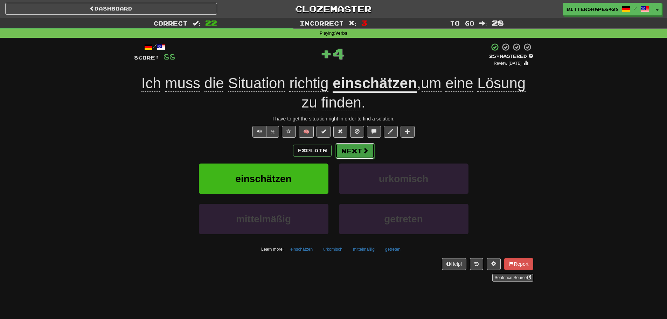
click at [351, 151] on button "Next" at bounding box center [354, 151] width 39 height 16
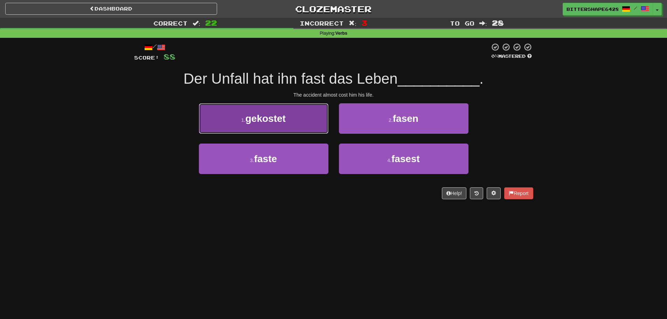
click at [309, 129] on button "1 . gekostet" at bounding box center [263, 118] width 129 height 30
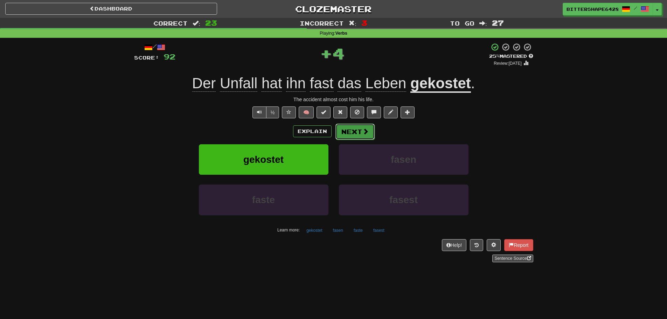
click at [359, 132] on button "Next" at bounding box center [354, 132] width 39 height 16
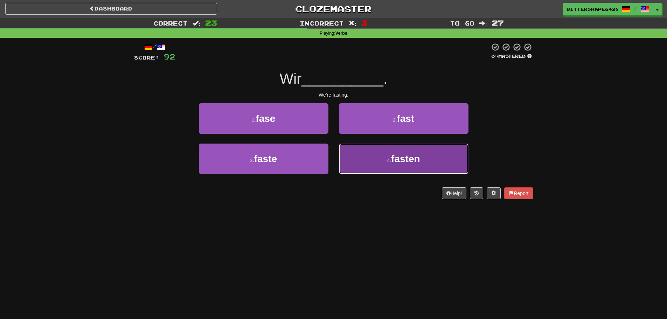
click at [391, 158] on small "4 ." at bounding box center [389, 160] width 4 height 6
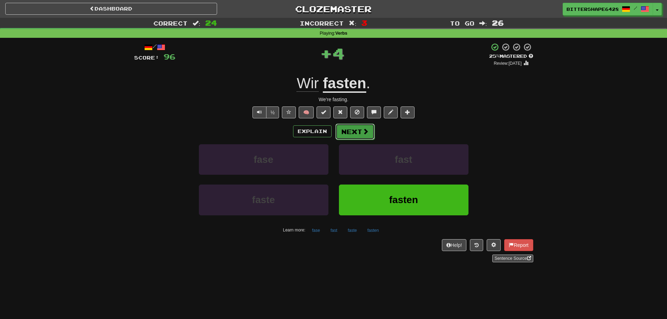
click at [345, 129] on button "Next" at bounding box center [354, 132] width 39 height 16
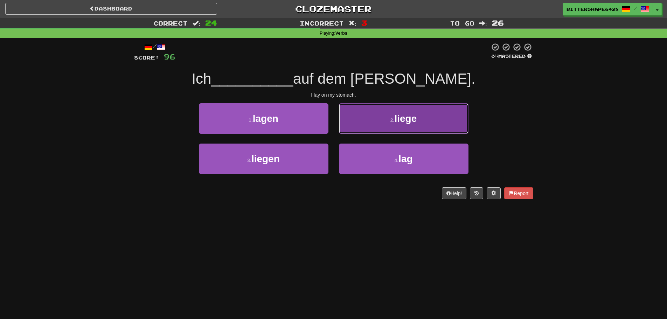
click at [415, 131] on button "2 . liege" at bounding box center [403, 118] width 129 height 30
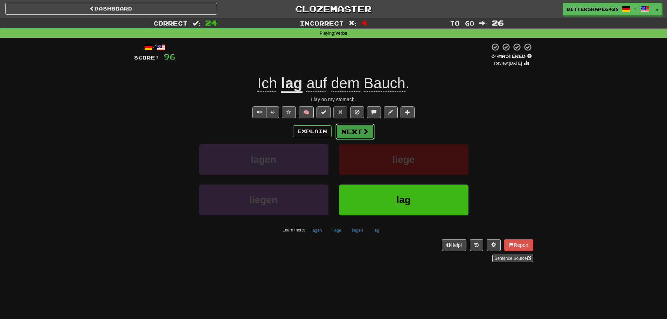
click at [356, 131] on button "Next" at bounding box center [354, 132] width 39 height 16
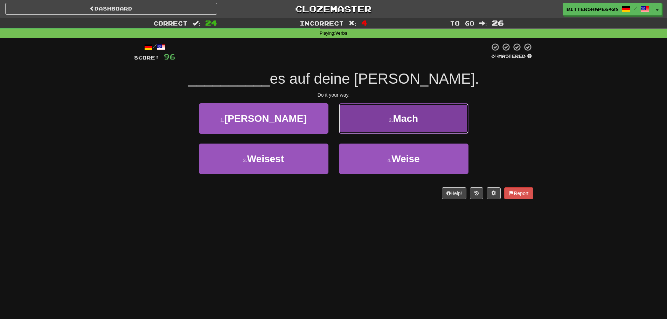
click at [393, 126] on button "2 . Mach" at bounding box center [403, 118] width 129 height 30
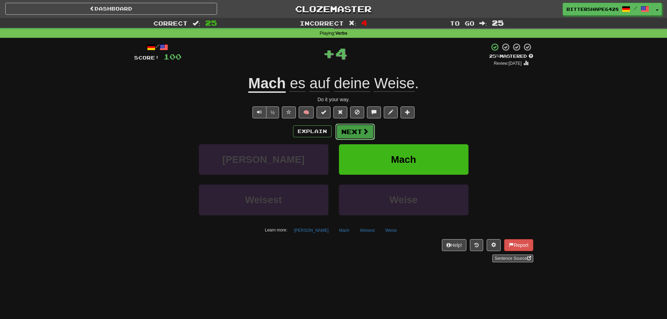
click at [360, 124] on button "Next" at bounding box center [354, 132] width 39 height 16
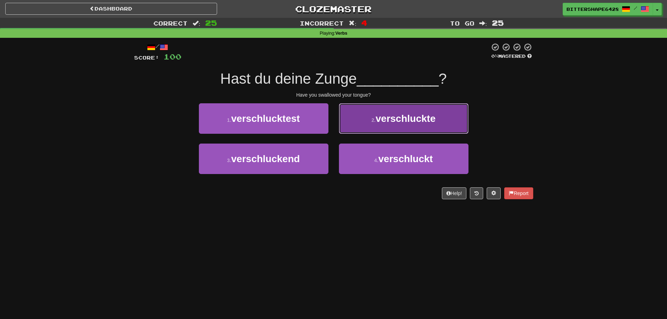
click at [388, 125] on button "2 . verschluckte" at bounding box center [403, 118] width 129 height 30
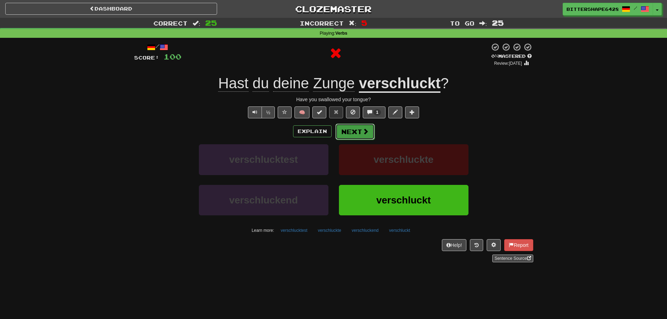
click at [352, 126] on button "Next" at bounding box center [354, 132] width 39 height 16
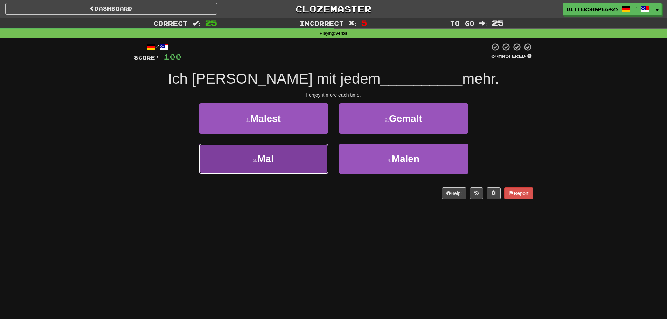
click at [308, 151] on button "3 . Mal" at bounding box center [263, 158] width 129 height 30
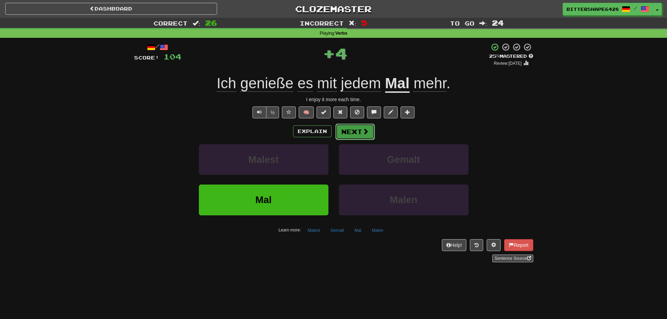
click at [364, 130] on span at bounding box center [365, 131] width 6 height 6
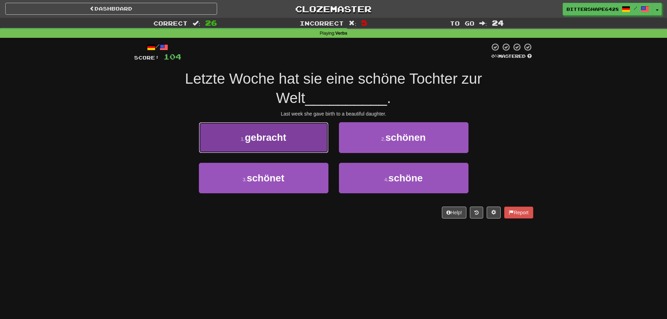
click at [322, 139] on button "1 . gebracht" at bounding box center [263, 137] width 129 height 30
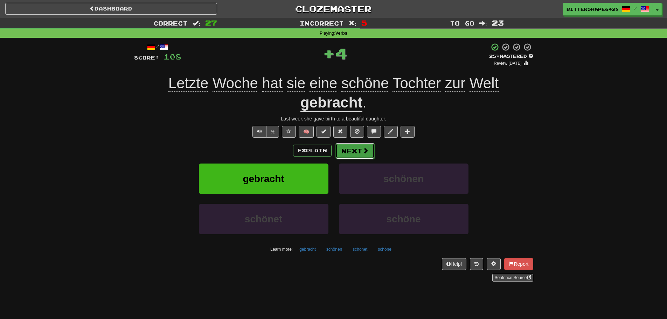
click at [350, 148] on button "Next" at bounding box center [354, 151] width 39 height 16
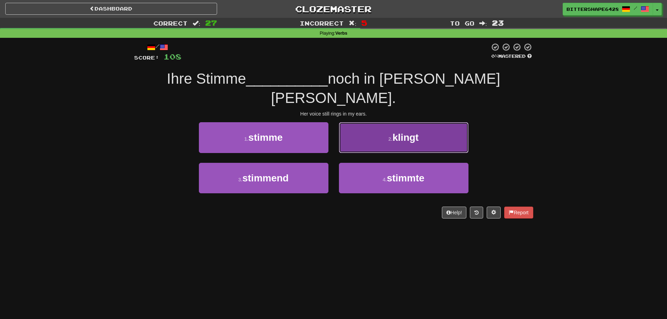
click at [383, 126] on button "2 . klingt" at bounding box center [403, 137] width 129 height 30
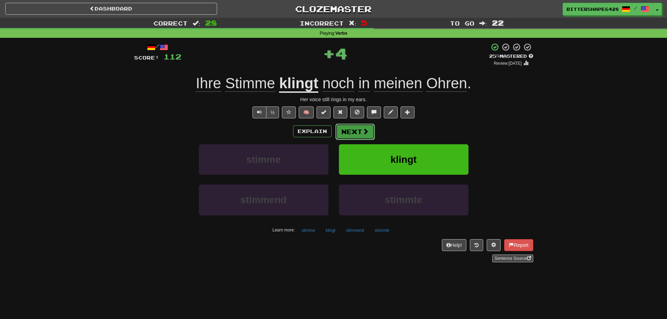
click at [344, 128] on button "Next" at bounding box center [354, 132] width 39 height 16
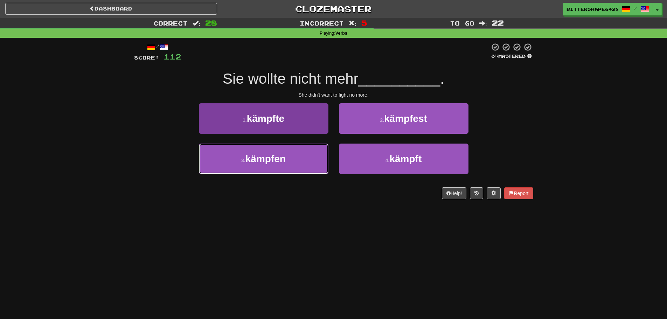
click at [316, 153] on button "3 . kämpfen" at bounding box center [263, 158] width 129 height 30
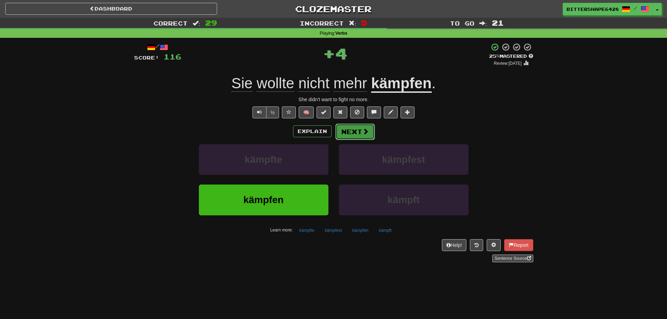
click at [364, 132] on span at bounding box center [365, 131] width 6 height 6
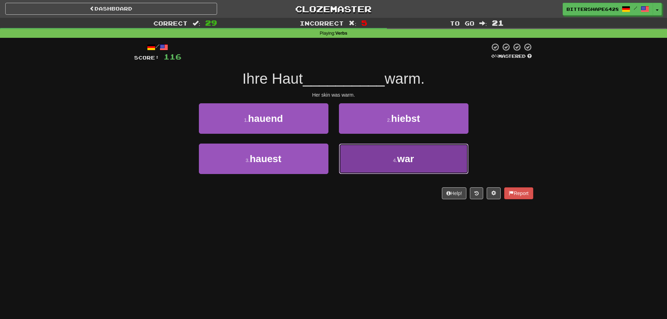
click at [386, 161] on button "4 . war" at bounding box center [403, 158] width 129 height 30
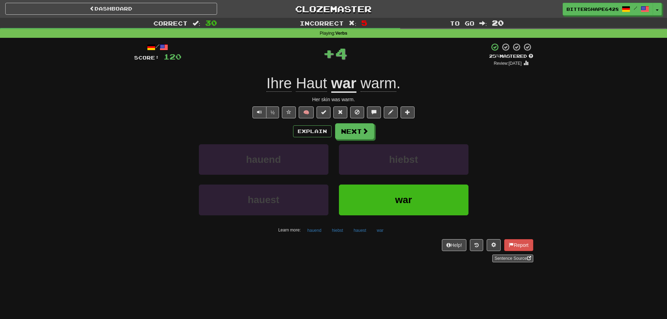
click at [356, 122] on div "/ Score: 120 + 4 25 % Mastered Review: 2025-09-20 Ihre Haut war warm . Her skin…" at bounding box center [333, 152] width 399 height 219
click at [364, 127] on button "Next" at bounding box center [354, 132] width 39 height 16
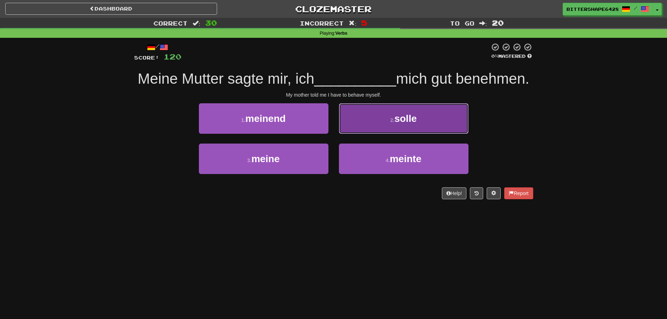
click at [423, 134] on button "2 . solle" at bounding box center [403, 118] width 129 height 30
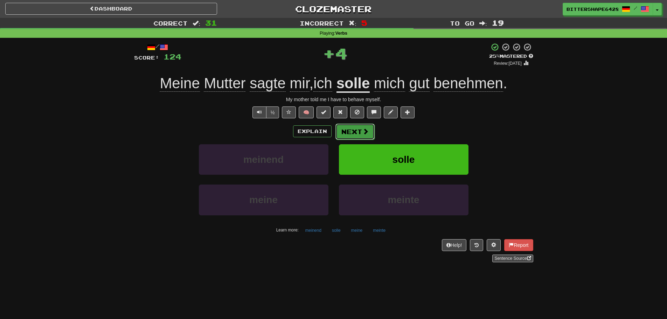
click at [345, 134] on button "Next" at bounding box center [354, 132] width 39 height 16
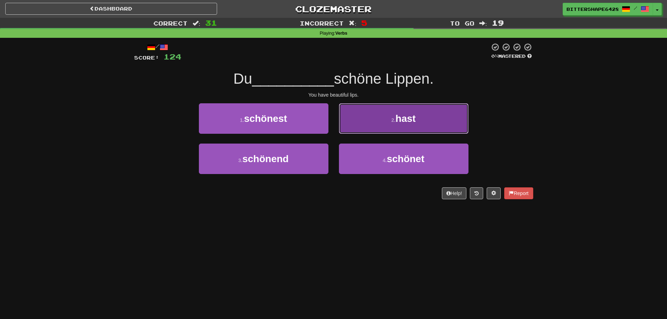
click at [392, 129] on button "2 . hast" at bounding box center [403, 118] width 129 height 30
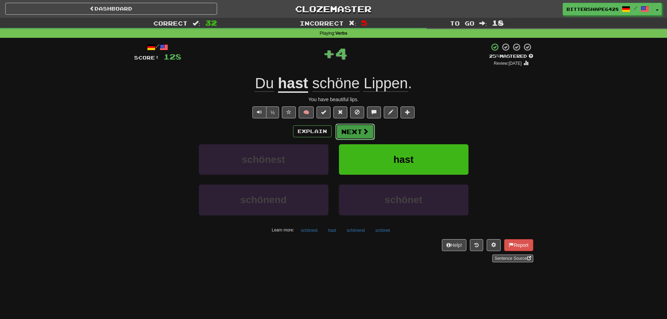
click at [348, 138] on button "Next" at bounding box center [354, 132] width 39 height 16
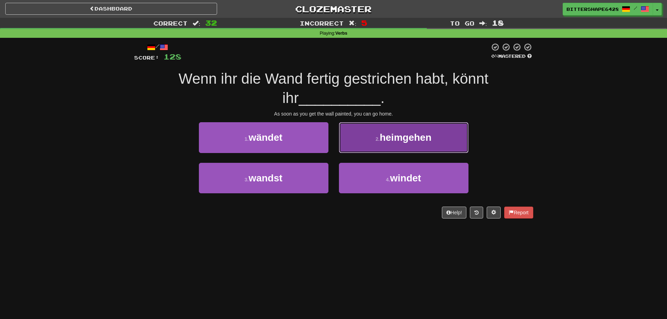
click at [387, 139] on span "heimgehen" at bounding box center [405, 137] width 52 height 11
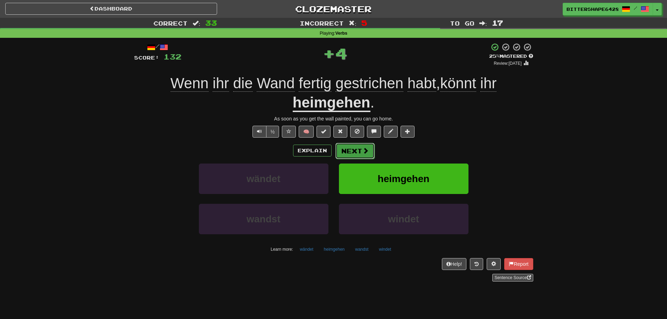
click at [356, 149] on button "Next" at bounding box center [354, 151] width 39 height 16
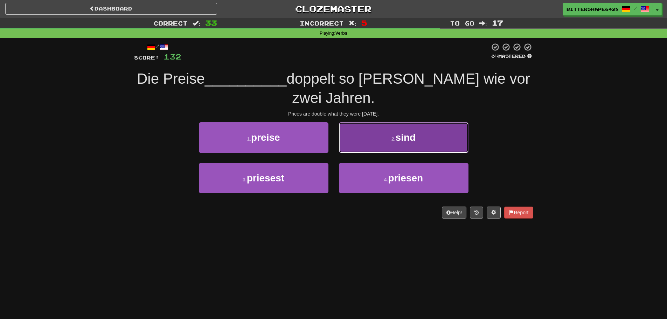
click at [404, 130] on button "2 . sind" at bounding box center [403, 137] width 129 height 30
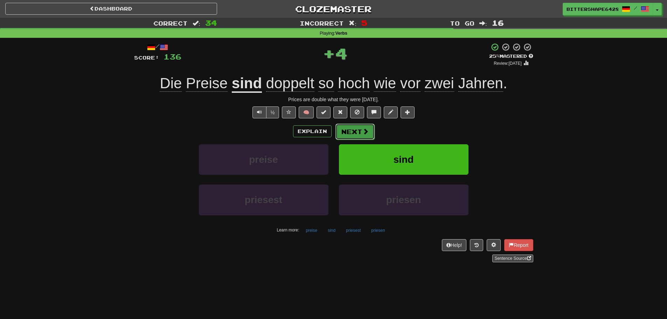
click at [359, 131] on button "Next" at bounding box center [354, 132] width 39 height 16
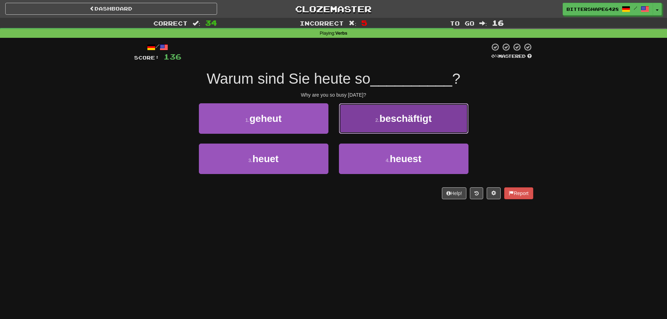
click at [398, 126] on button "2 . beschäftigt" at bounding box center [403, 118] width 129 height 30
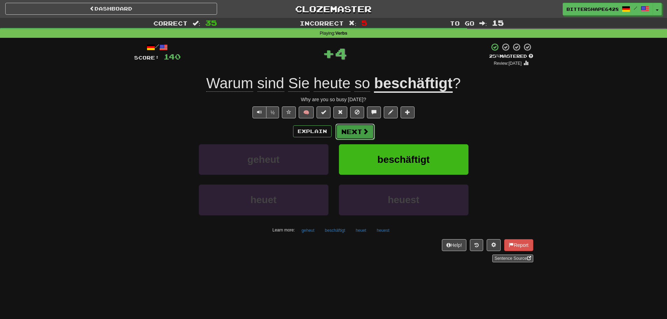
click at [348, 131] on button "Next" at bounding box center [354, 132] width 39 height 16
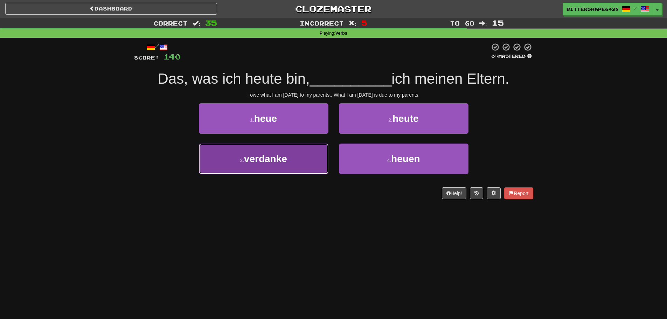
click at [290, 155] on button "3 . verdanke" at bounding box center [263, 158] width 129 height 30
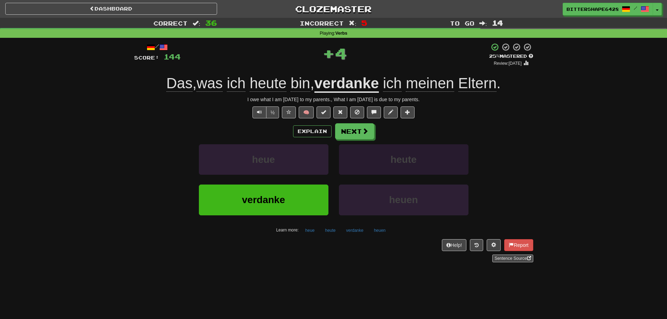
click at [348, 146] on div "Explain Next heue heute verdanke heuen Learn more: heue heute verdanke heuen" at bounding box center [333, 179] width 399 height 112
click at [363, 129] on span at bounding box center [365, 131] width 6 height 6
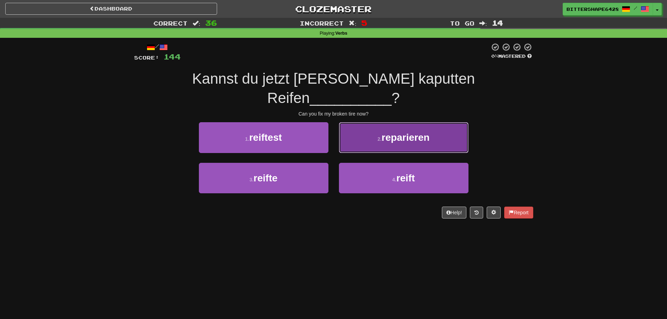
click at [369, 122] on button "2 . reparieren" at bounding box center [403, 137] width 129 height 30
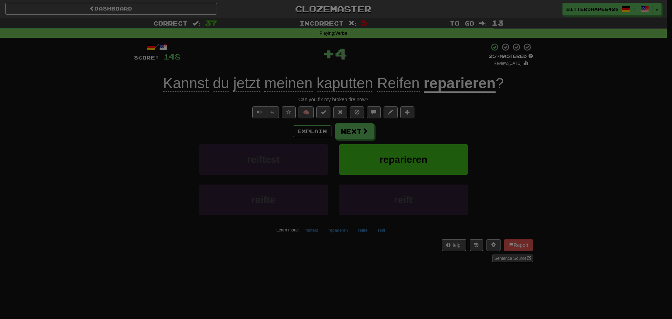
click at [347, 127] on body "Dashboard Clozemaster BitterShape6428 / Toggle Dropdown Dashboard Leaderboard A…" at bounding box center [336, 283] width 672 height 567
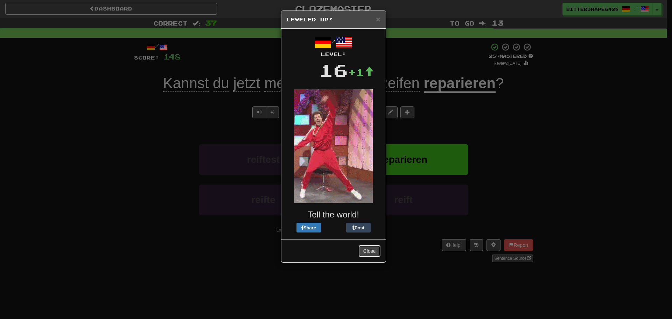
click at [372, 251] on button "Close" at bounding box center [370, 251] width 22 height 12
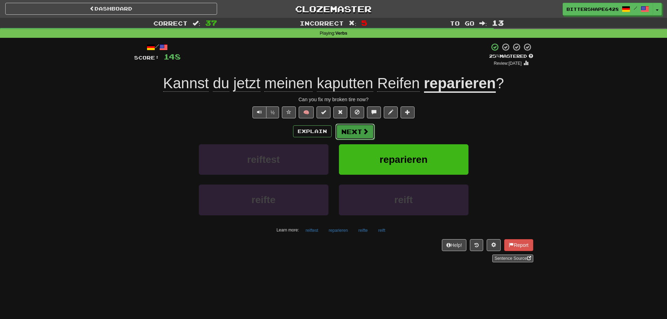
click at [351, 130] on button "Next" at bounding box center [354, 132] width 39 height 16
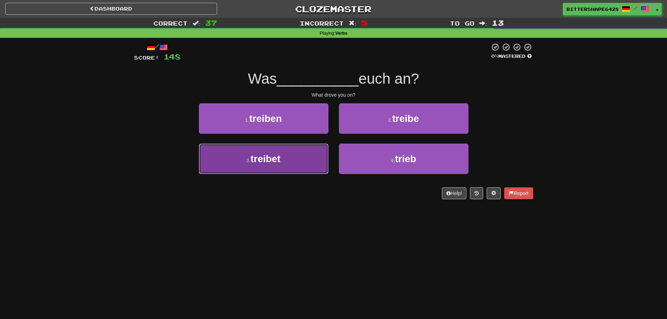
click at [306, 165] on button "3 . treibet" at bounding box center [263, 158] width 129 height 30
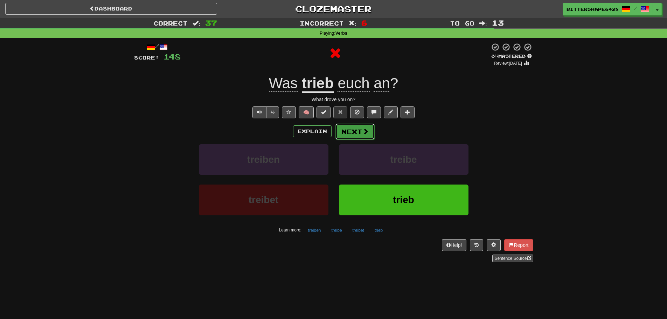
click at [352, 133] on button "Next" at bounding box center [354, 132] width 39 height 16
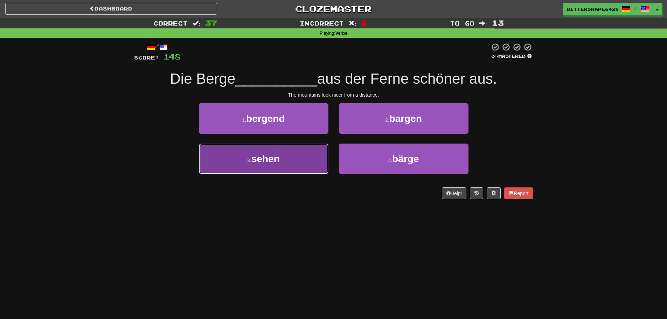
click at [300, 158] on button "3 . sehen" at bounding box center [263, 158] width 129 height 30
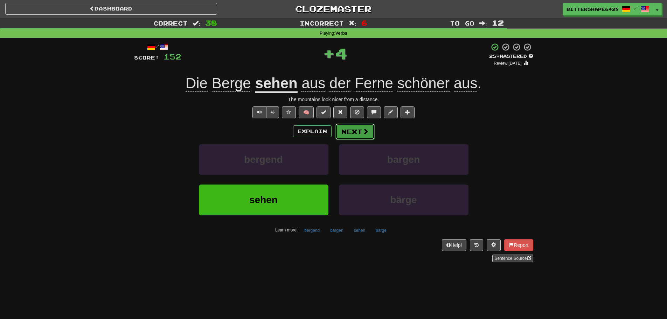
click at [351, 126] on button "Next" at bounding box center [354, 132] width 39 height 16
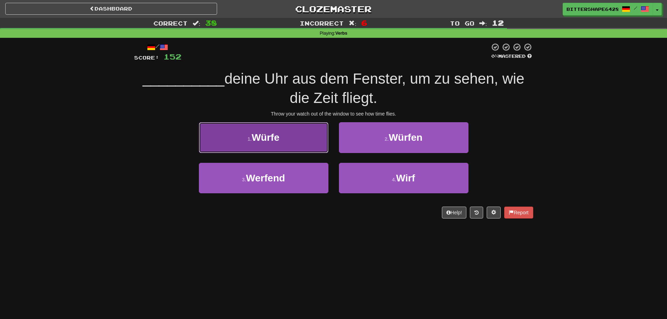
click at [321, 136] on button "1 . Würfe" at bounding box center [263, 137] width 129 height 30
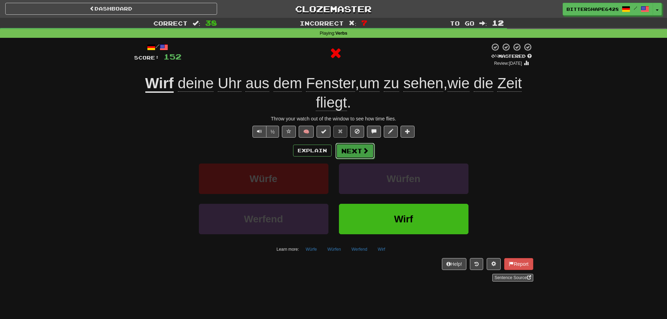
click at [362, 155] on button "Next" at bounding box center [354, 151] width 39 height 16
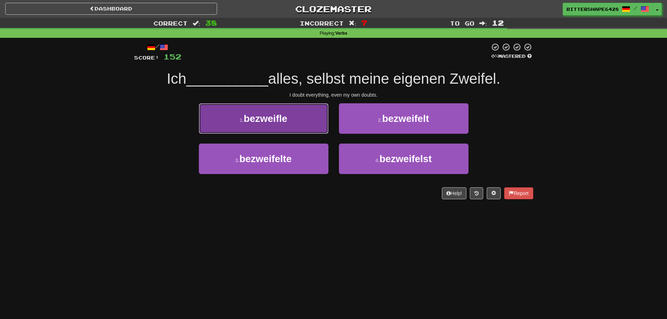
click at [306, 117] on button "1 . bezweifle" at bounding box center [263, 118] width 129 height 30
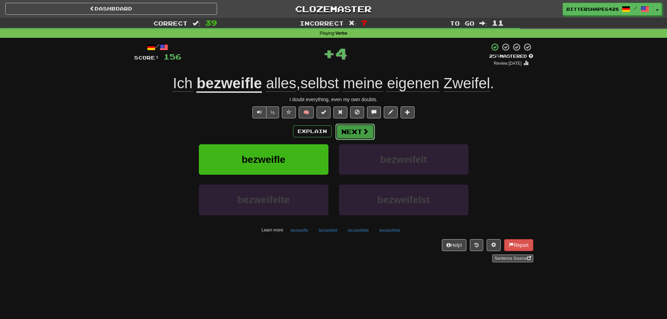
click at [360, 139] on button "Next" at bounding box center [354, 132] width 39 height 16
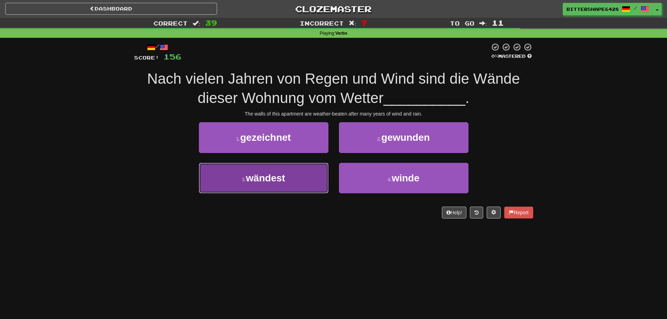
click at [299, 175] on button "3 . wändest" at bounding box center [263, 178] width 129 height 30
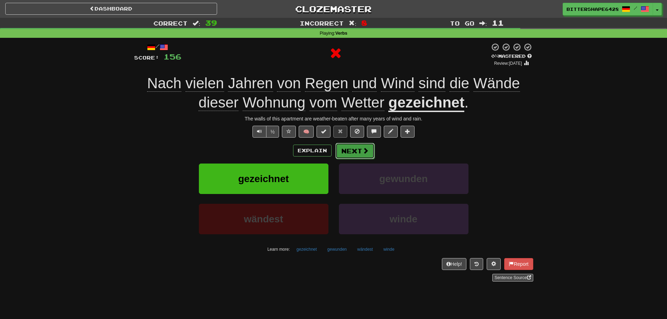
click at [354, 152] on button "Next" at bounding box center [354, 151] width 39 height 16
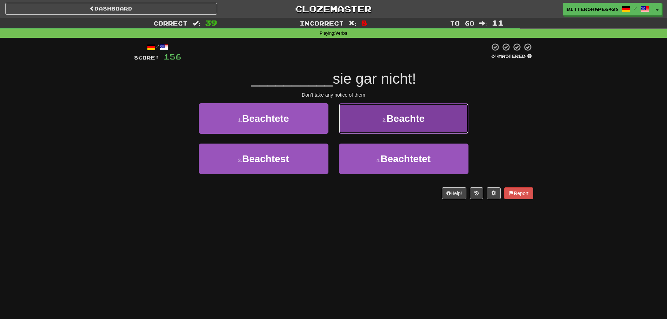
click at [387, 124] on button "2 . Beachte" at bounding box center [403, 118] width 129 height 30
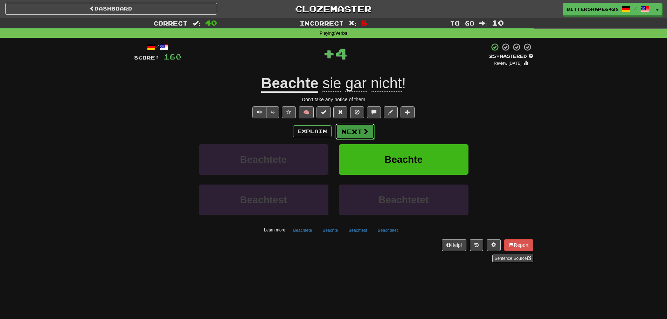
click at [365, 128] on span at bounding box center [365, 131] width 6 height 6
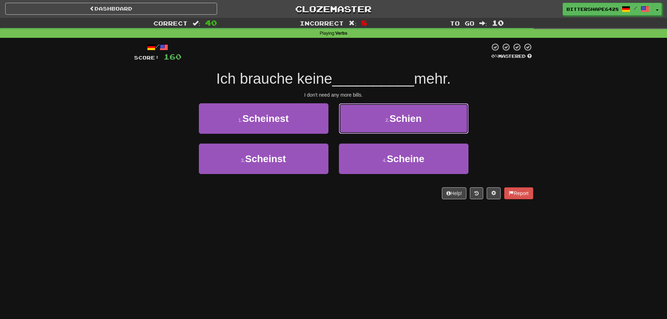
click at [365, 128] on button "2 . Schien" at bounding box center [403, 118] width 129 height 30
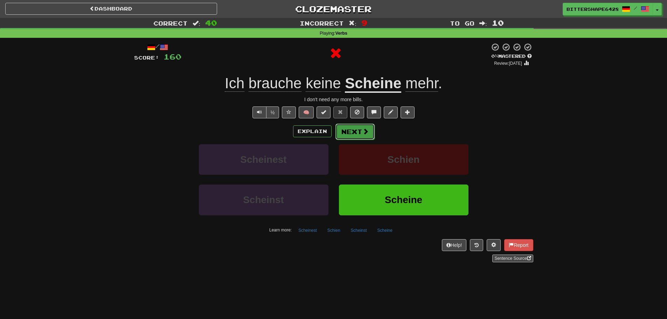
click at [356, 131] on button "Next" at bounding box center [354, 132] width 39 height 16
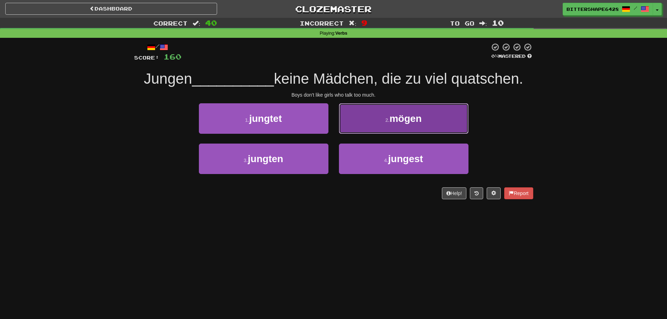
click at [397, 129] on button "2 . mögen" at bounding box center [403, 118] width 129 height 30
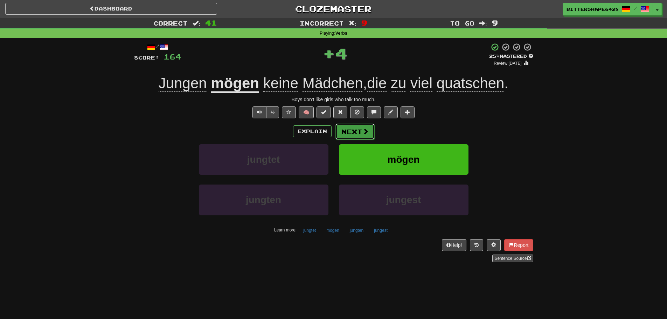
click at [357, 131] on button "Next" at bounding box center [354, 132] width 39 height 16
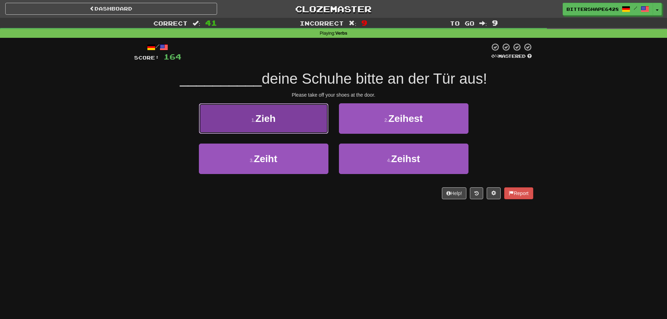
click at [321, 132] on button "1 . Zieh" at bounding box center [263, 118] width 129 height 30
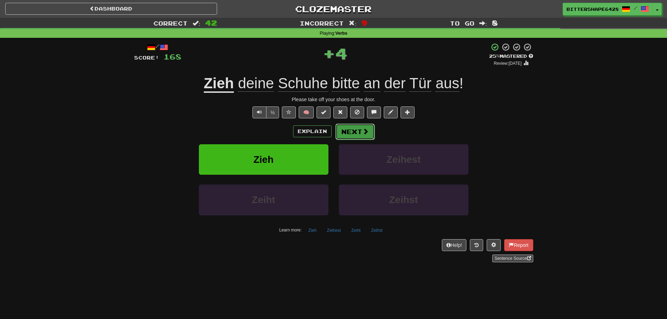
click at [342, 131] on button "Next" at bounding box center [354, 132] width 39 height 16
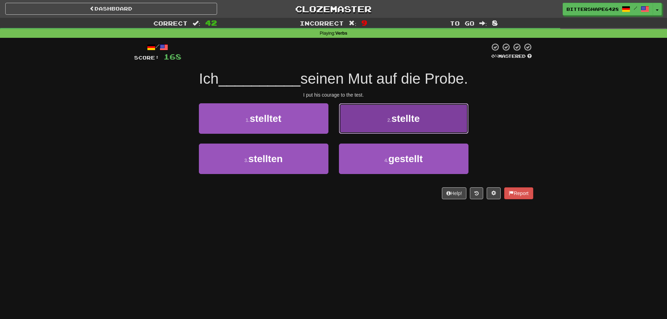
click at [398, 126] on button "2 . stellte" at bounding box center [403, 118] width 129 height 30
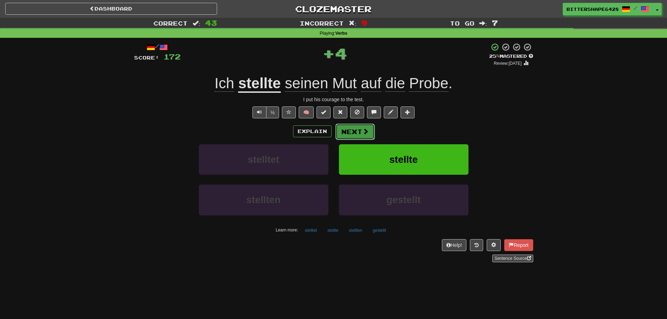
click at [352, 132] on button "Next" at bounding box center [354, 132] width 39 height 16
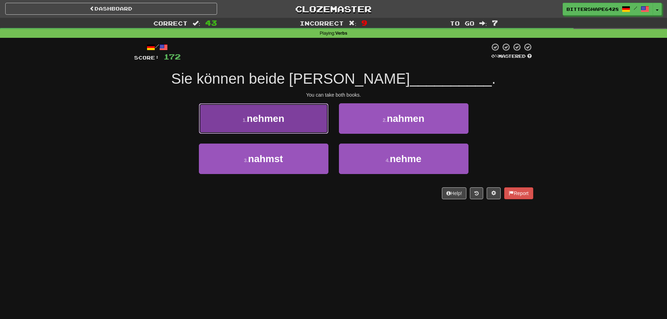
click at [328, 131] on button "1 . nehmen" at bounding box center [263, 118] width 129 height 30
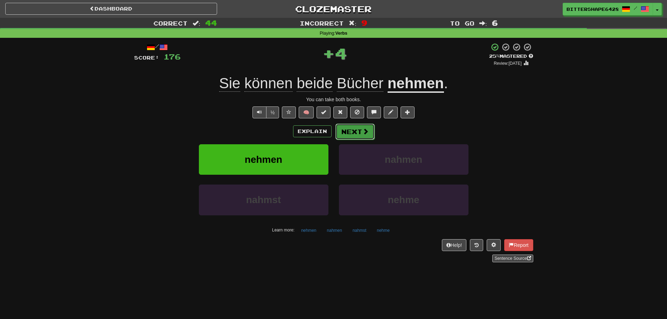
click at [353, 130] on button "Next" at bounding box center [354, 132] width 39 height 16
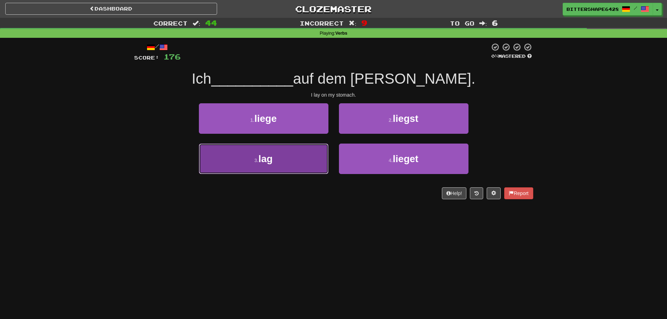
click at [310, 154] on button "3 . lag" at bounding box center [263, 158] width 129 height 30
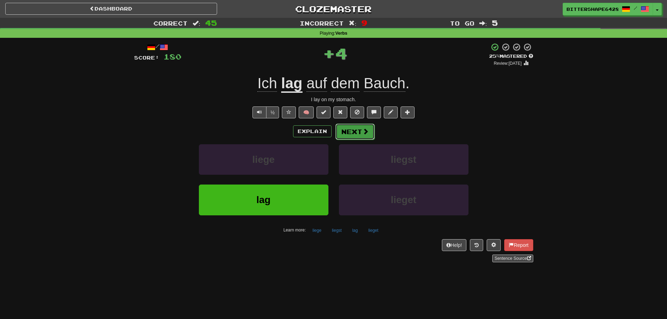
click at [353, 129] on button "Next" at bounding box center [354, 132] width 39 height 16
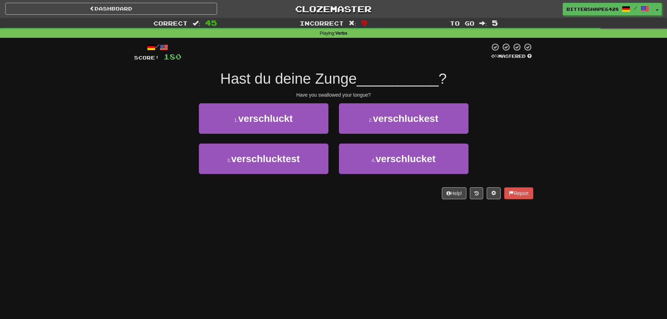
click at [319, 134] on div "1 . verschluckt" at bounding box center [264, 123] width 140 height 40
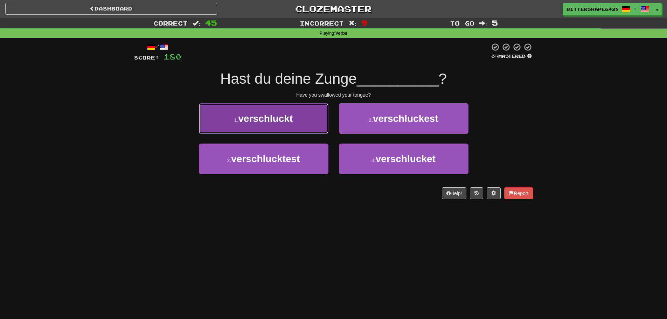
click at [311, 127] on button "1 . verschluckt" at bounding box center [263, 118] width 129 height 30
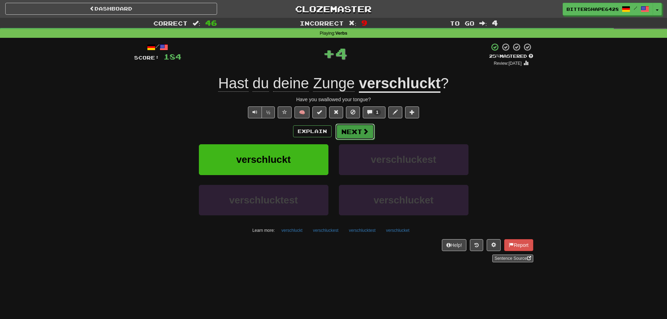
click at [357, 134] on button "Next" at bounding box center [354, 132] width 39 height 16
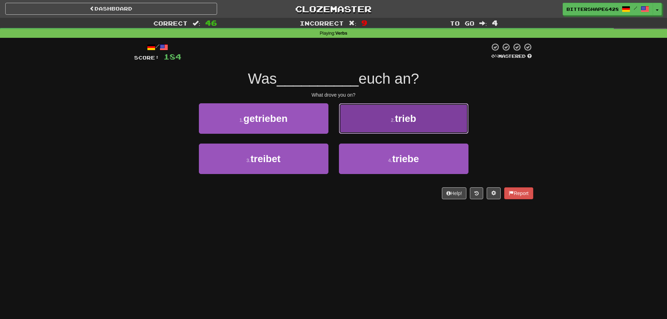
click at [410, 127] on button "2 . trieb" at bounding box center [403, 118] width 129 height 30
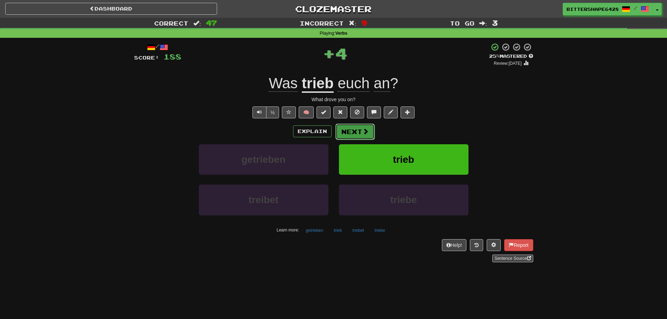
click at [358, 135] on button "Next" at bounding box center [354, 132] width 39 height 16
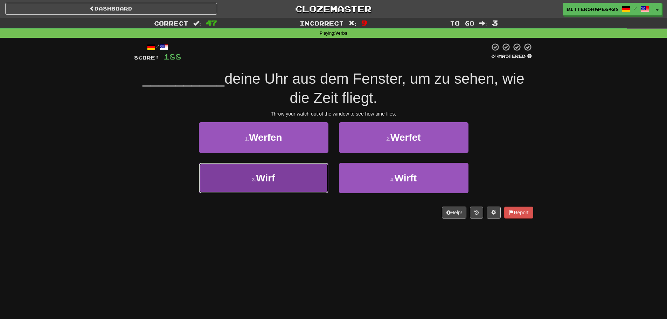
click at [316, 173] on button "3 . Wirf" at bounding box center [263, 178] width 129 height 30
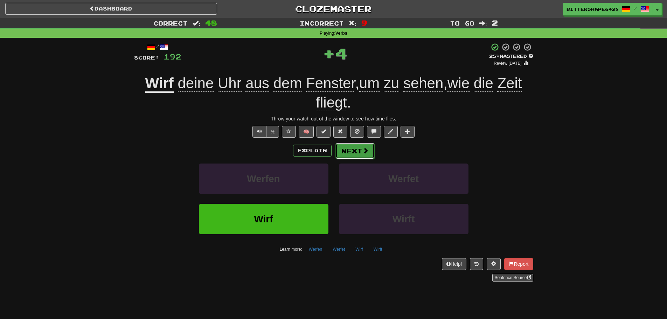
click at [351, 154] on button "Next" at bounding box center [354, 151] width 39 height 16
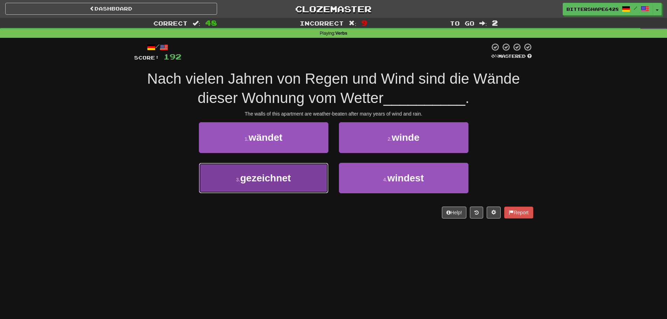
click at [315, 170] on button "3 . gezeichnet" at bounding box center [263, 178] width 129 height 30
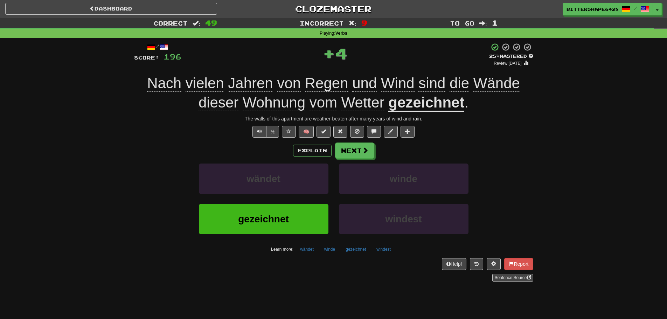
click at [358, 141] on div "/ Score: 196 + 4 25 % Mastered Review: 2025-09-20 Nach vielen Jahren von Regen …" at bounding box center [333, 162] width 399 height 238
click at [357, 146] on button "Next" at bounding box center [354, 151] width 39 height 16
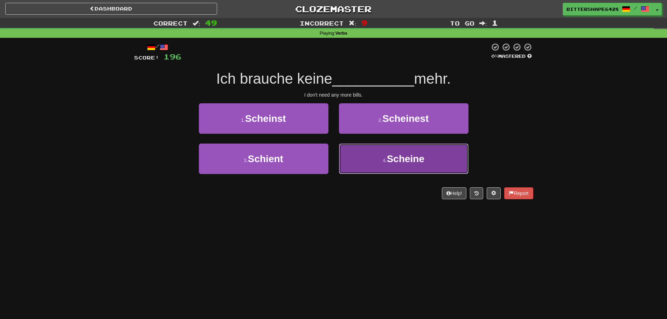
click at [386, 163] on small "4 ." at bounding box center [384, 160] width 4 height 6
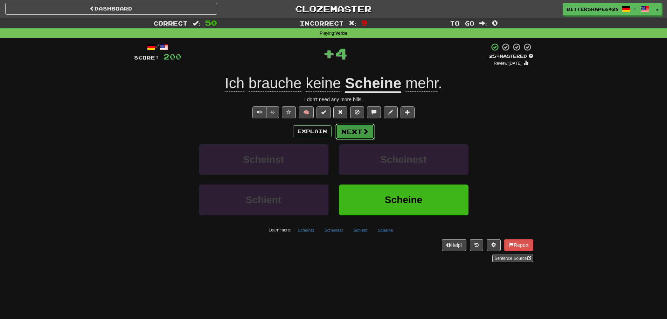
click at [354, 133] on button "Next" at bounding box center [354, 132] width 39 height 16
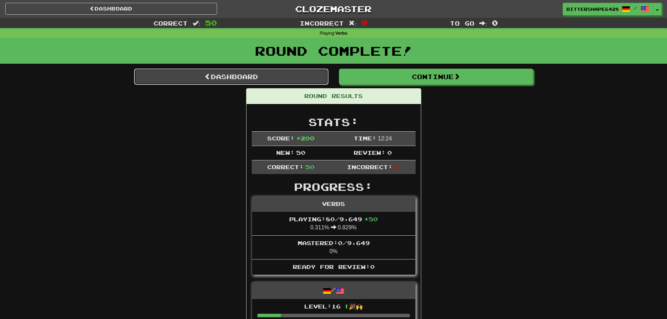
click at [276, 77] on link "Dashboard" at bounding box center [231, 77] width 194 height 16
